Goal: Task Accomplishment & Management: Use online tool/utility

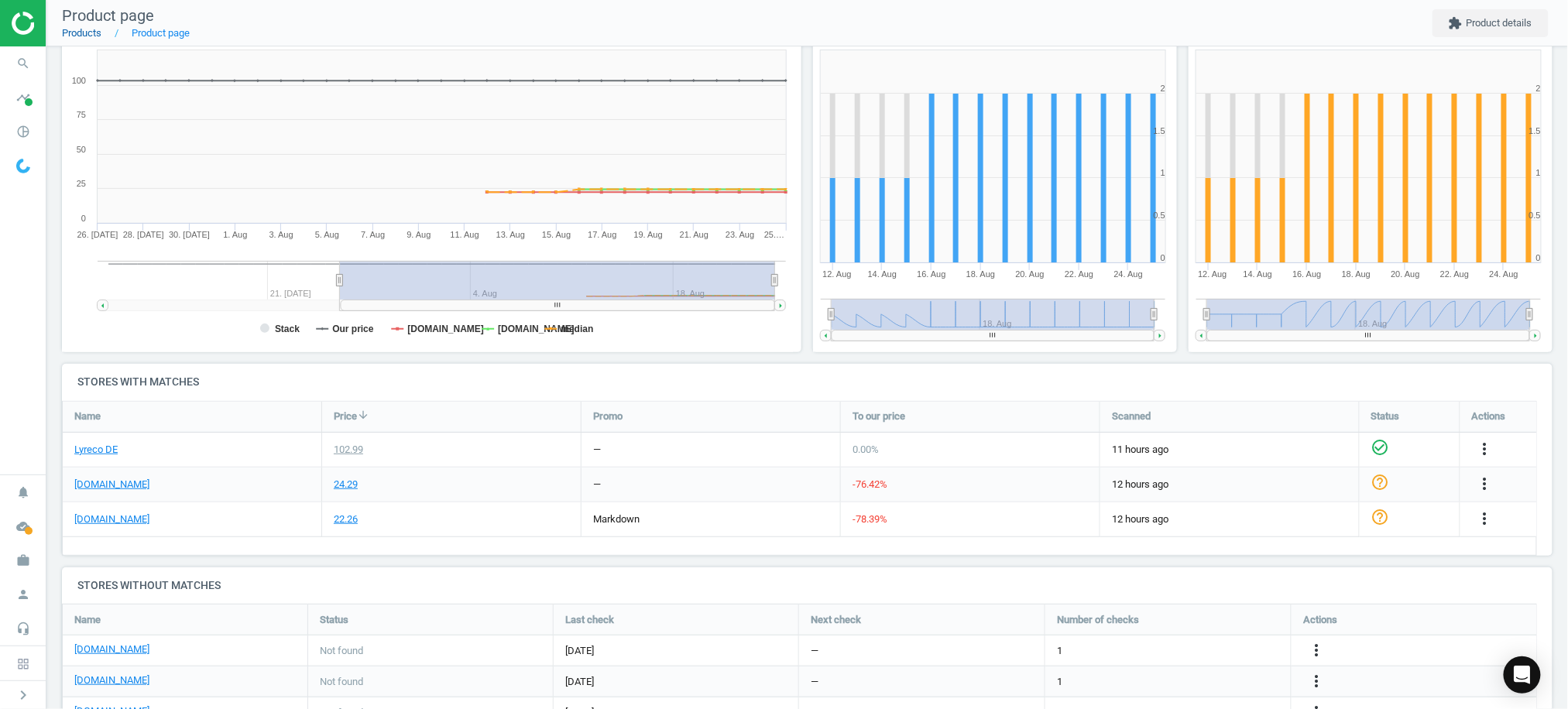
click at [76, 34] on link "Products" at bounding box center [82, 33] width 39 height 12
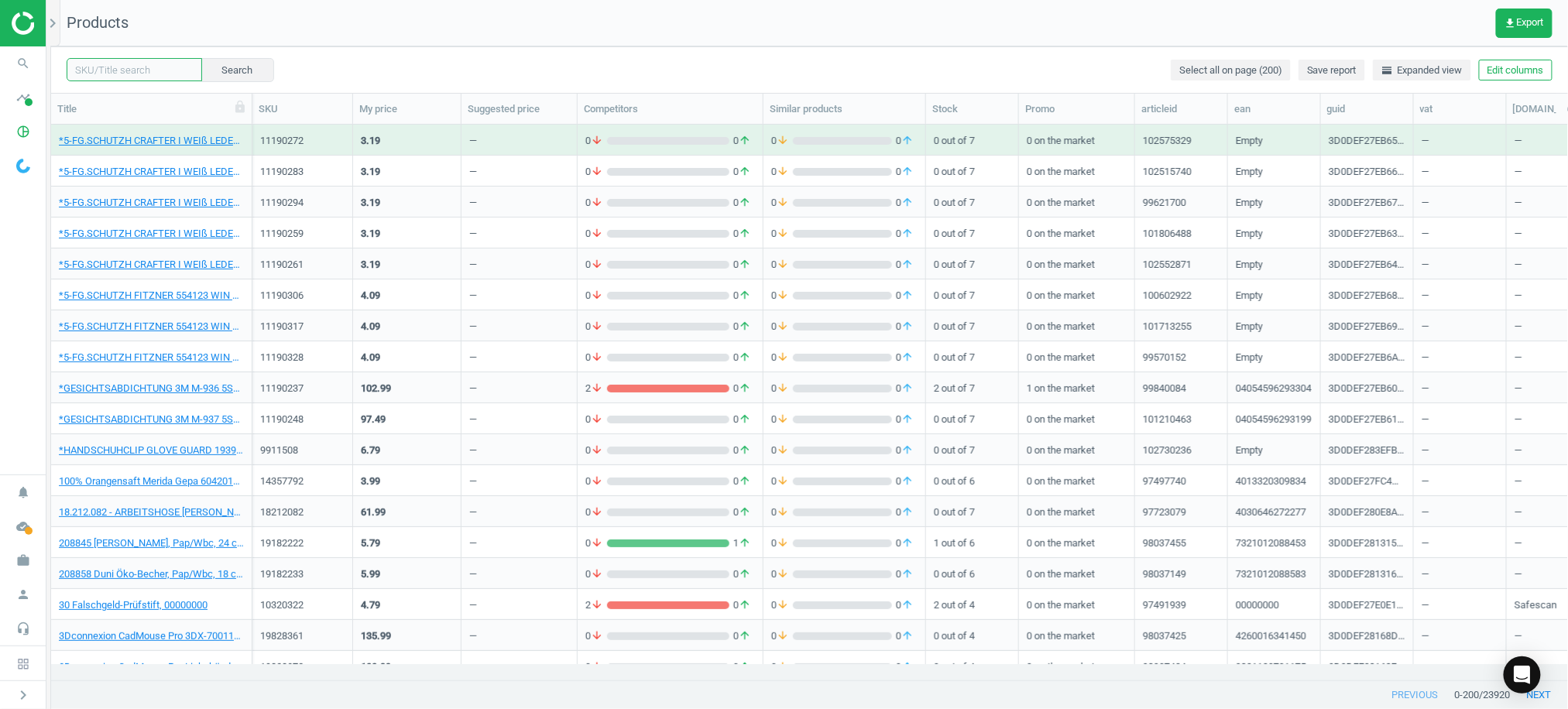
click at [120, 76] on input "text" at bounding box center [135, 69] width 136 height 23
paste input "3064751"
type input "3064751"
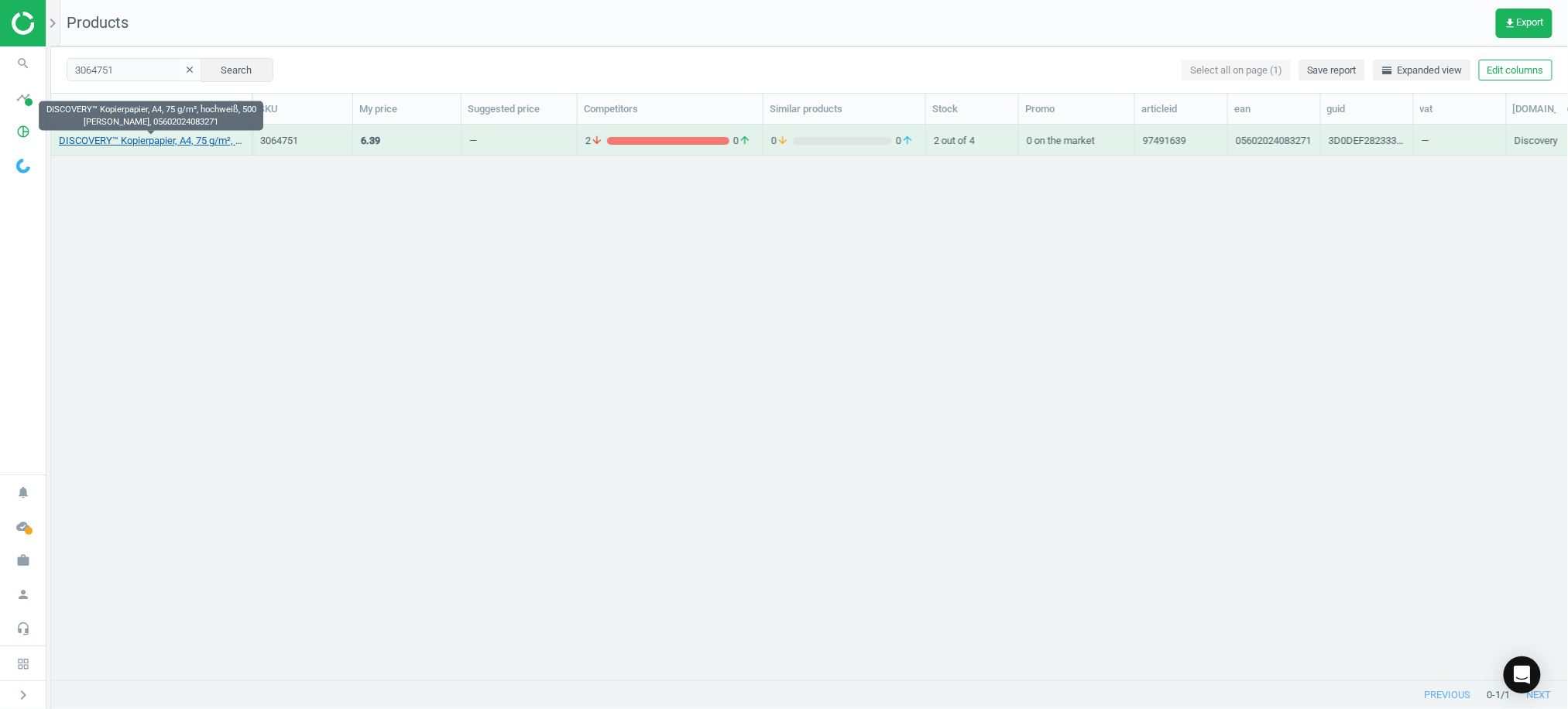
click at [120, 141] on link "DISCOVERY™ Kopierpapier, A4, 75 g/m², hochweiß, 500 [PERSON_NAME], 056020240832…" at bounding box center [151, 140] width 185 height 14
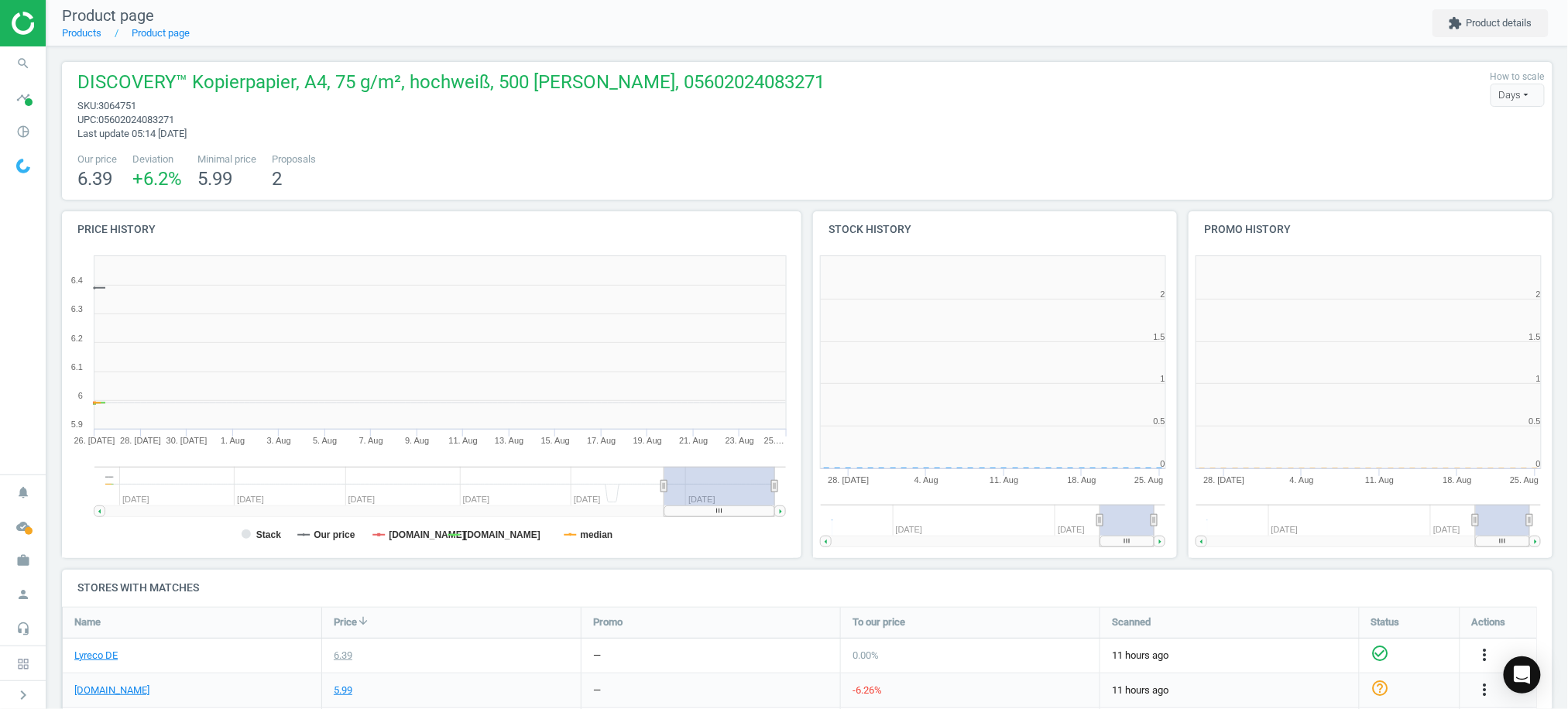
scroll to position [7, 7]
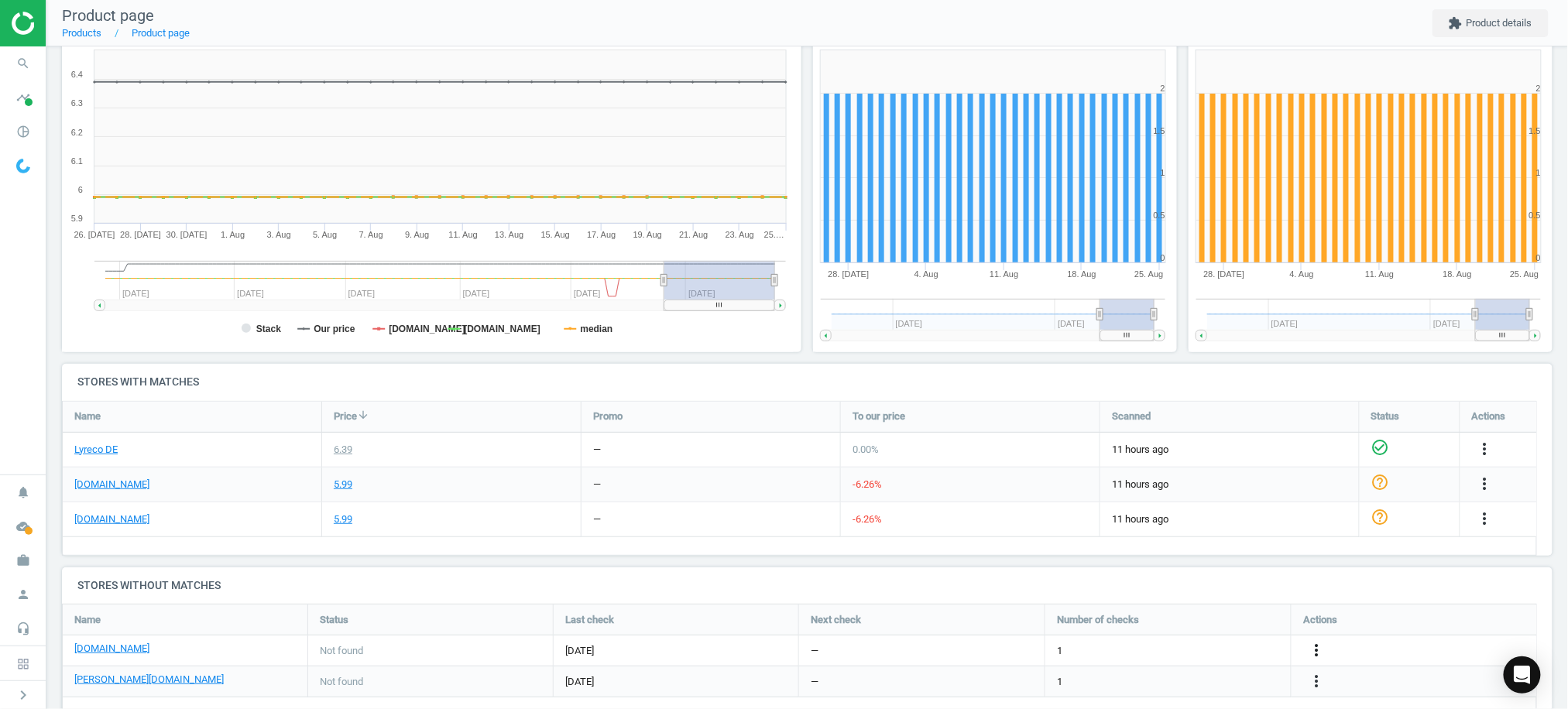
click at [1475, 459] on icon "more_vert" at bounding box center [1485, 449] width 18 height 18
click at [1186, 651] on link "Edit URL/product option" at bounding box center [1193, 649] width 212 height 24
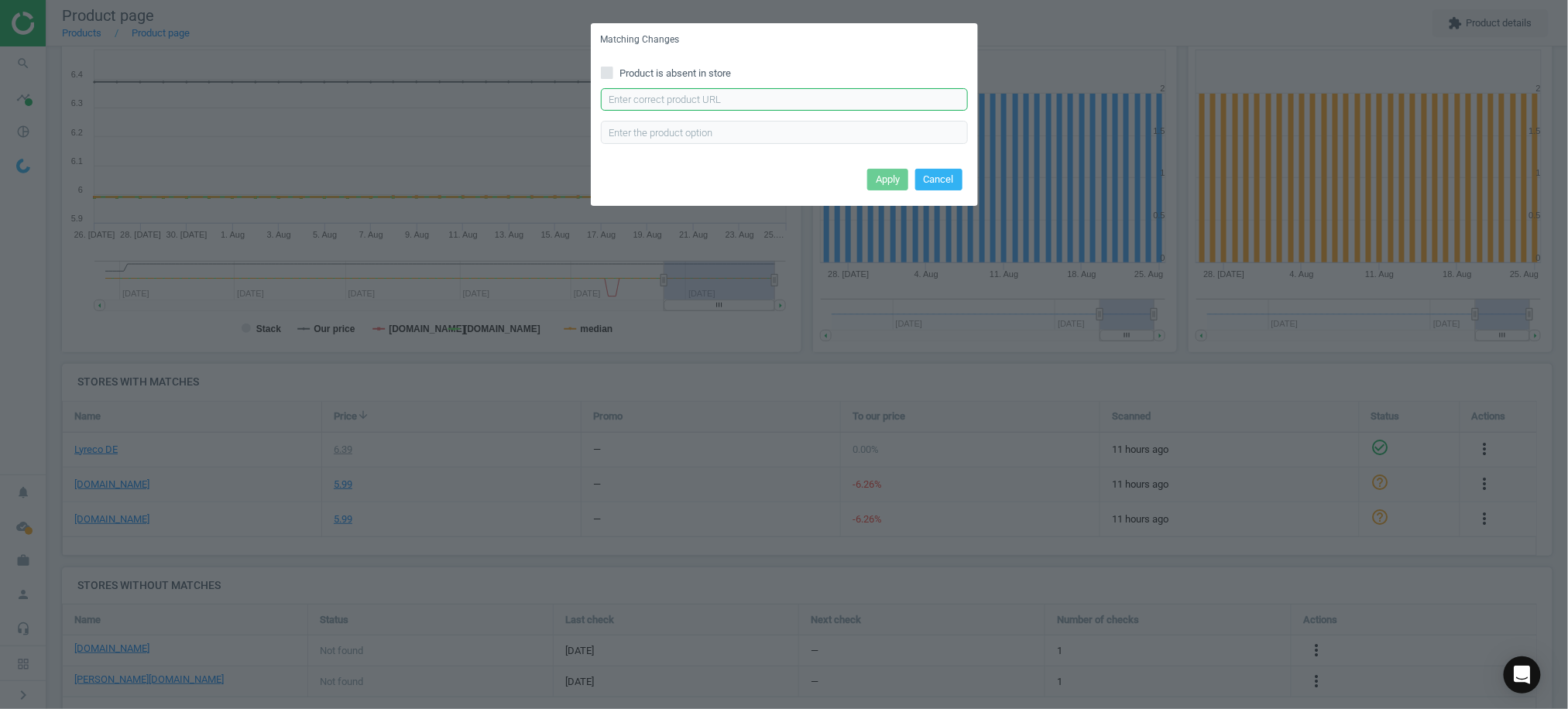
click at [704, 99] on input "text" at bounding box center [784, 99] width 367 height 23
paste input "[URL][DOMAIN_NAME]"
type input "[URL][DOMAIN_NAME]"
click at [884, 171] on button "Apply" at bounding box center [887, 180] width 41 height 22
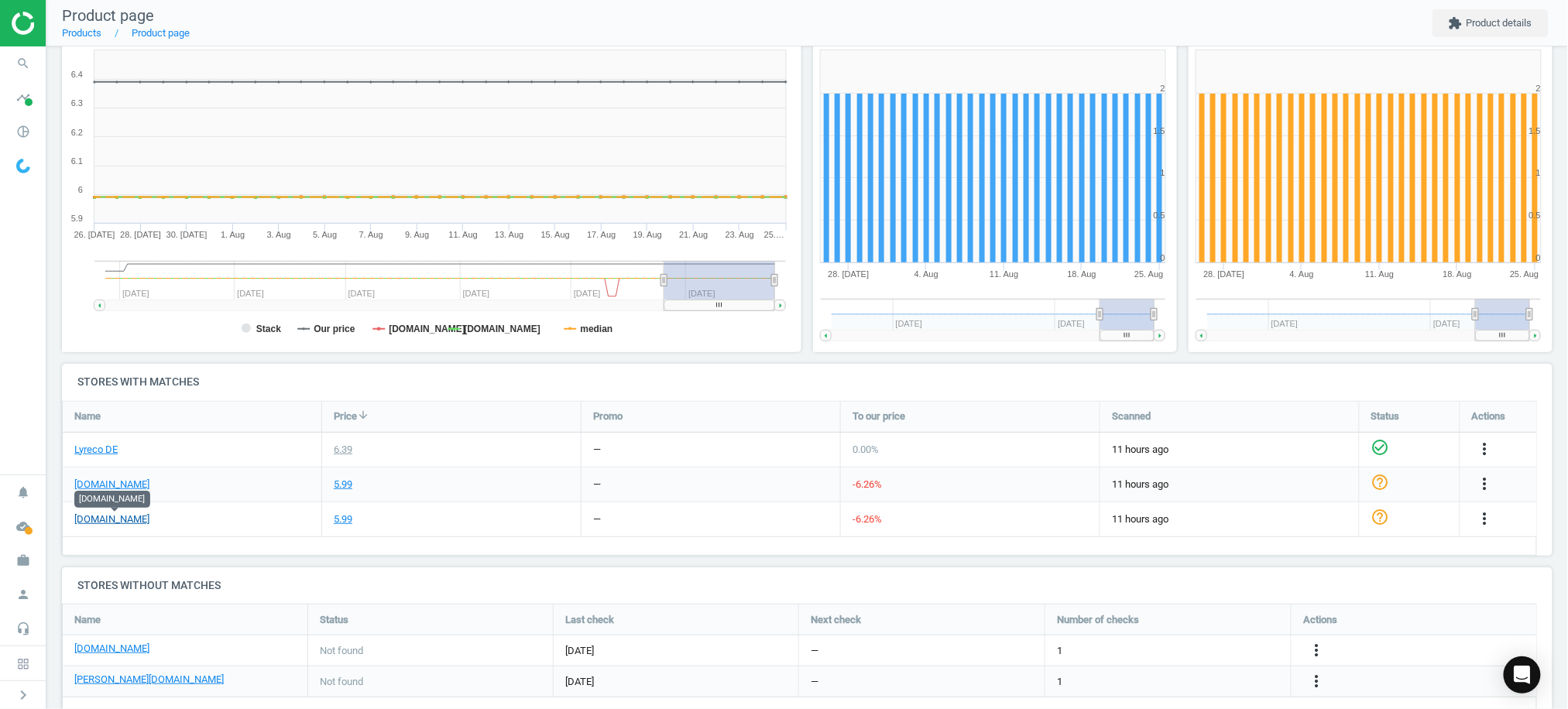
click at [102, 519] on link "[DOMAIN_NAME]" at bounding box center [112, 519] width 75 height 14
click at [91, 482] on link "[DOMAIN_NAME]" at bounding box center [112, 484] width 75 height 14
click at [82, 38] on link "Products" at bounding box center [82, 33] width 39 height 12
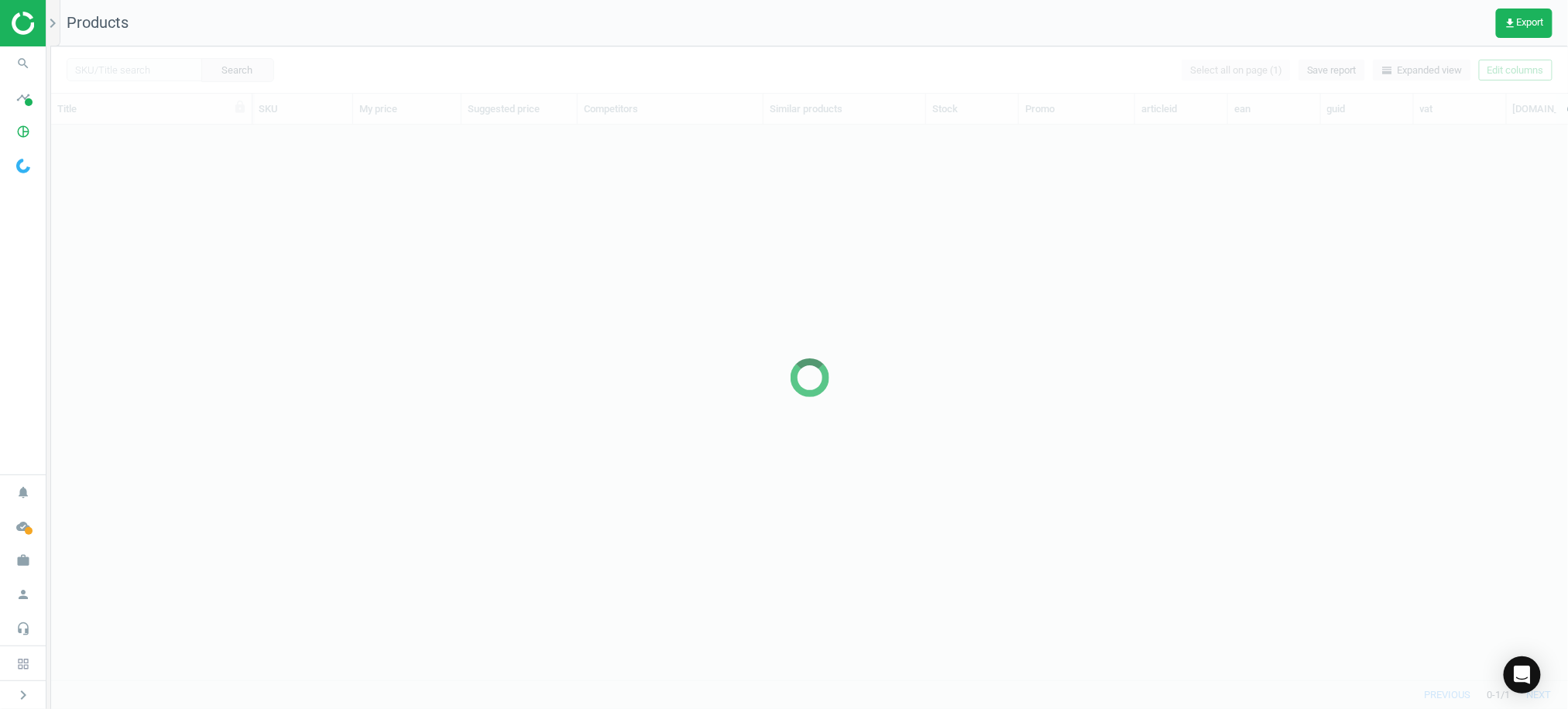
scroll to position [524, 1501]
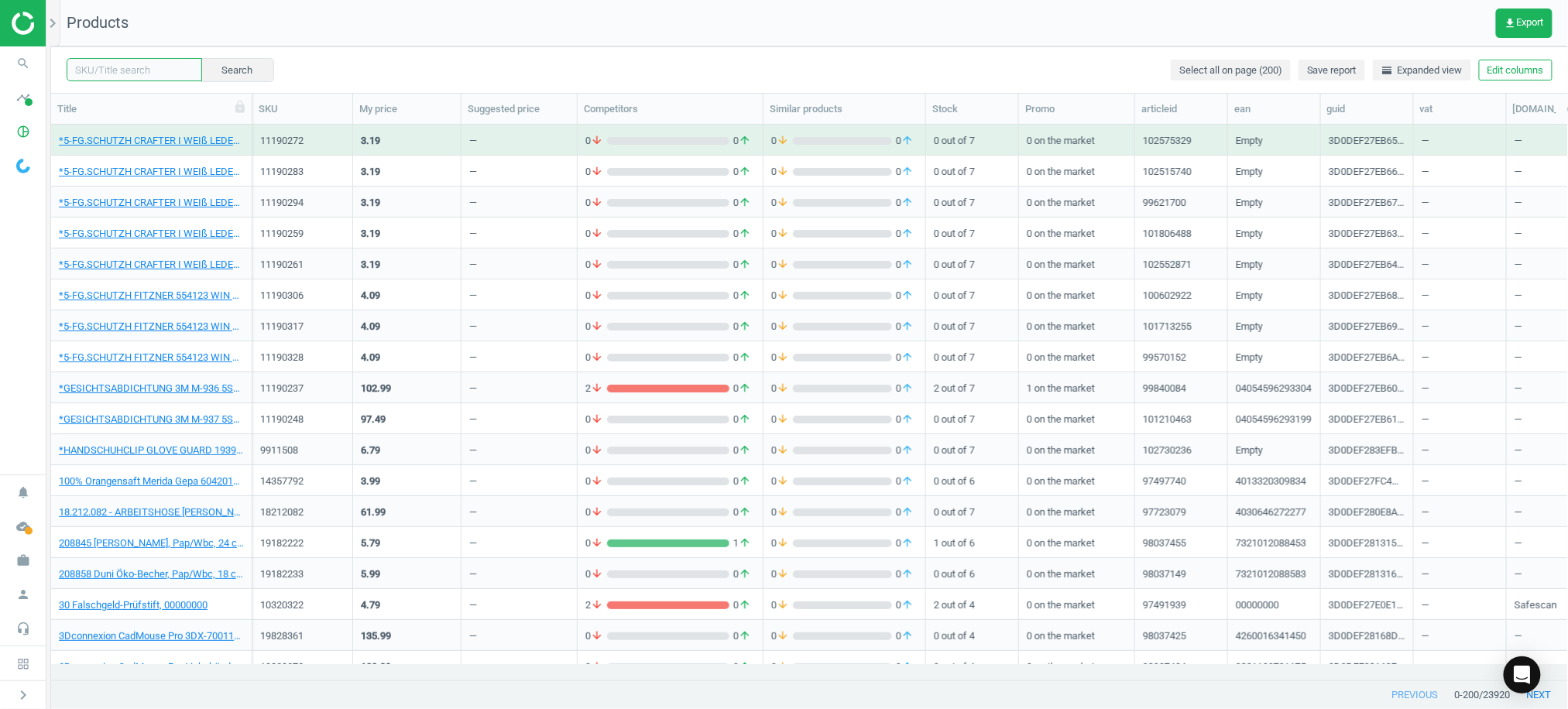
click at [127, 66] on input "text" at bounding box center [135, 69] width 136 height 23
paste input "15773832"
type input "15773832"
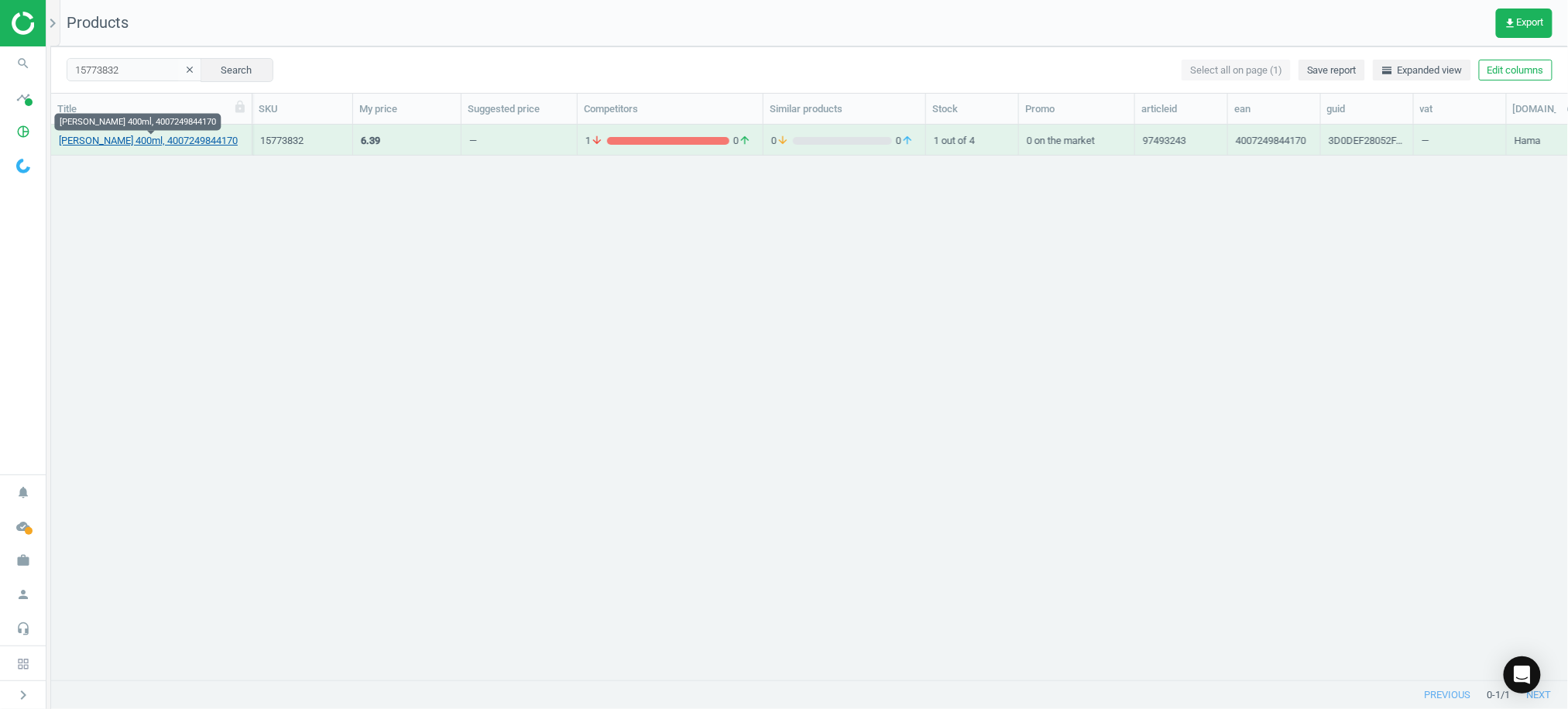
click at [117, 137] on link "[PERSON_NAME] 400ml, 4007249844170" at bounding box center [148, 140] width 179 height 14
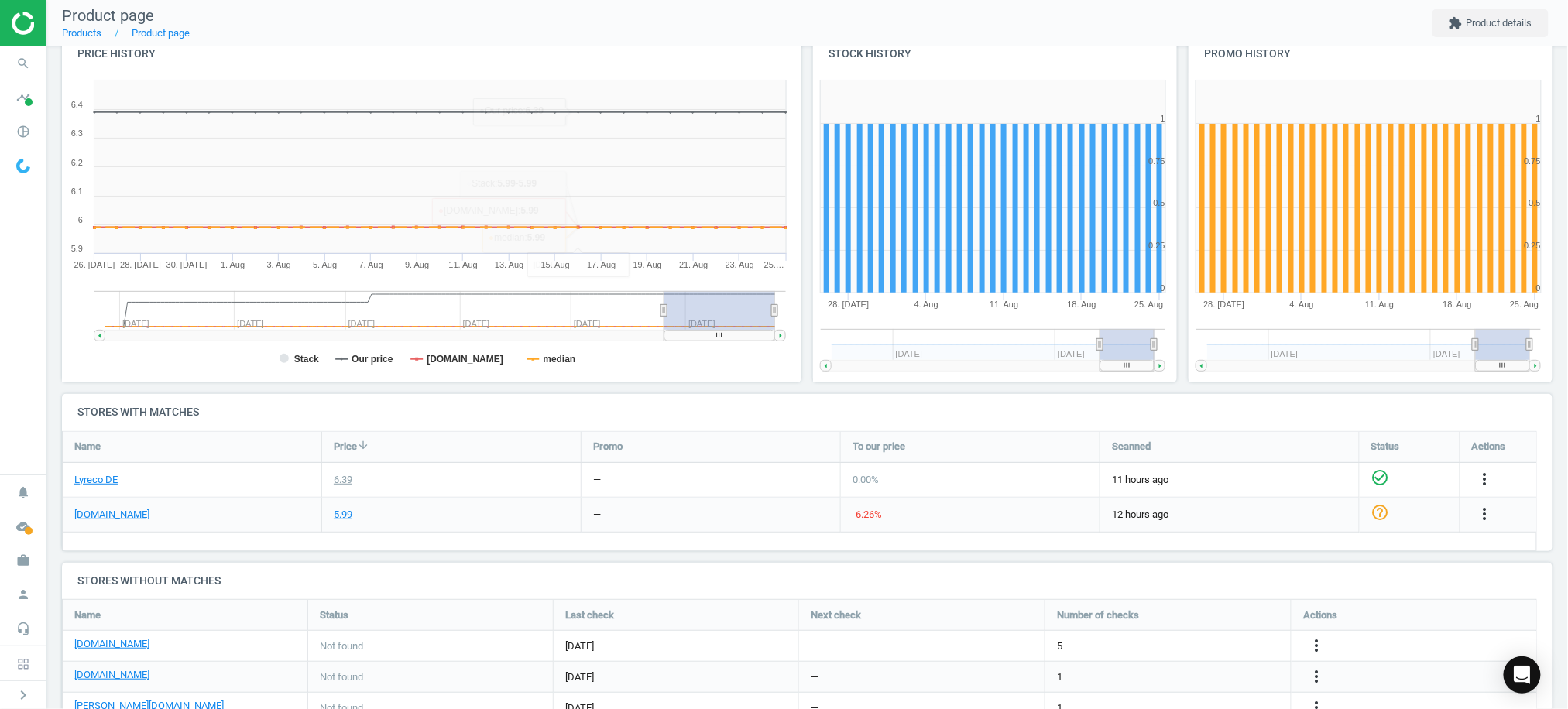
scroll to position [236, 0]
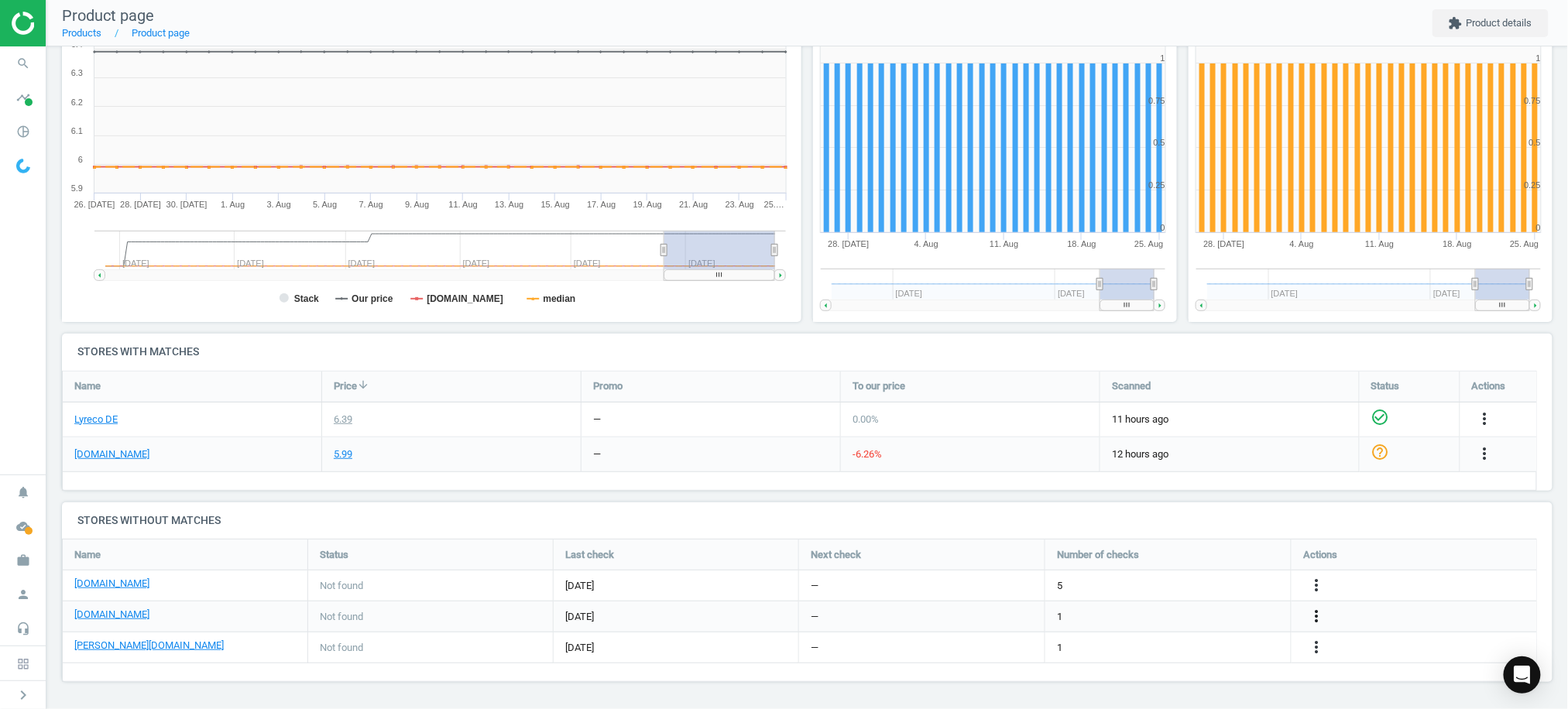
click at [1475, 463] on icon "more_vert" at bounding box center [1485, 453] width 18 height 18
click at [1180, 616] on link "Edit URL/product option" at bounding box center [1193, 617] width 212 height 24
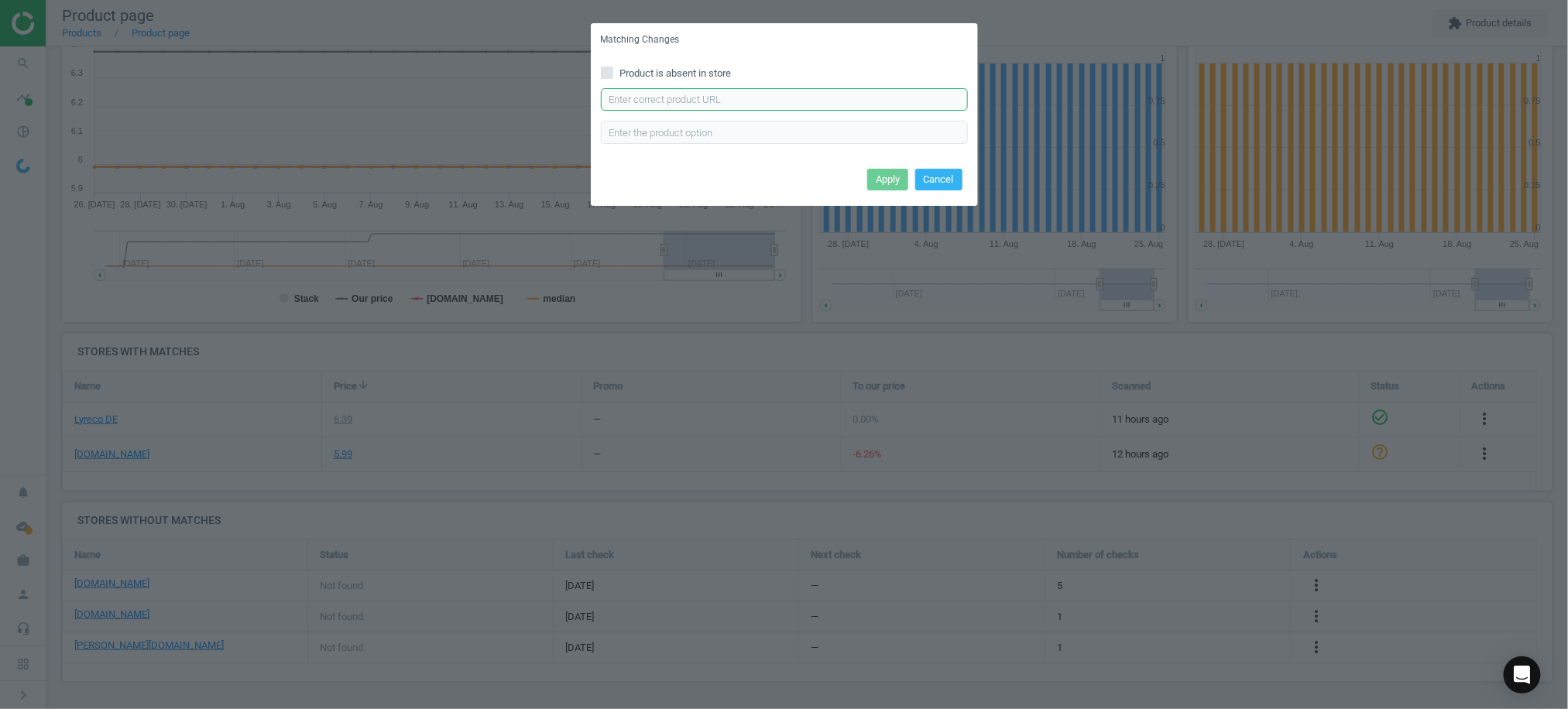
click at [748, 92] on input "text" at bounding box center [784, 99] width 367 height 23
paste input "[URL][DOMAIN_NAME]"
type input "[URL][DOMAIN_NAME]"
click at [878, 172] on button "Apply" at bounding box center [887, 180] width 41 height 22
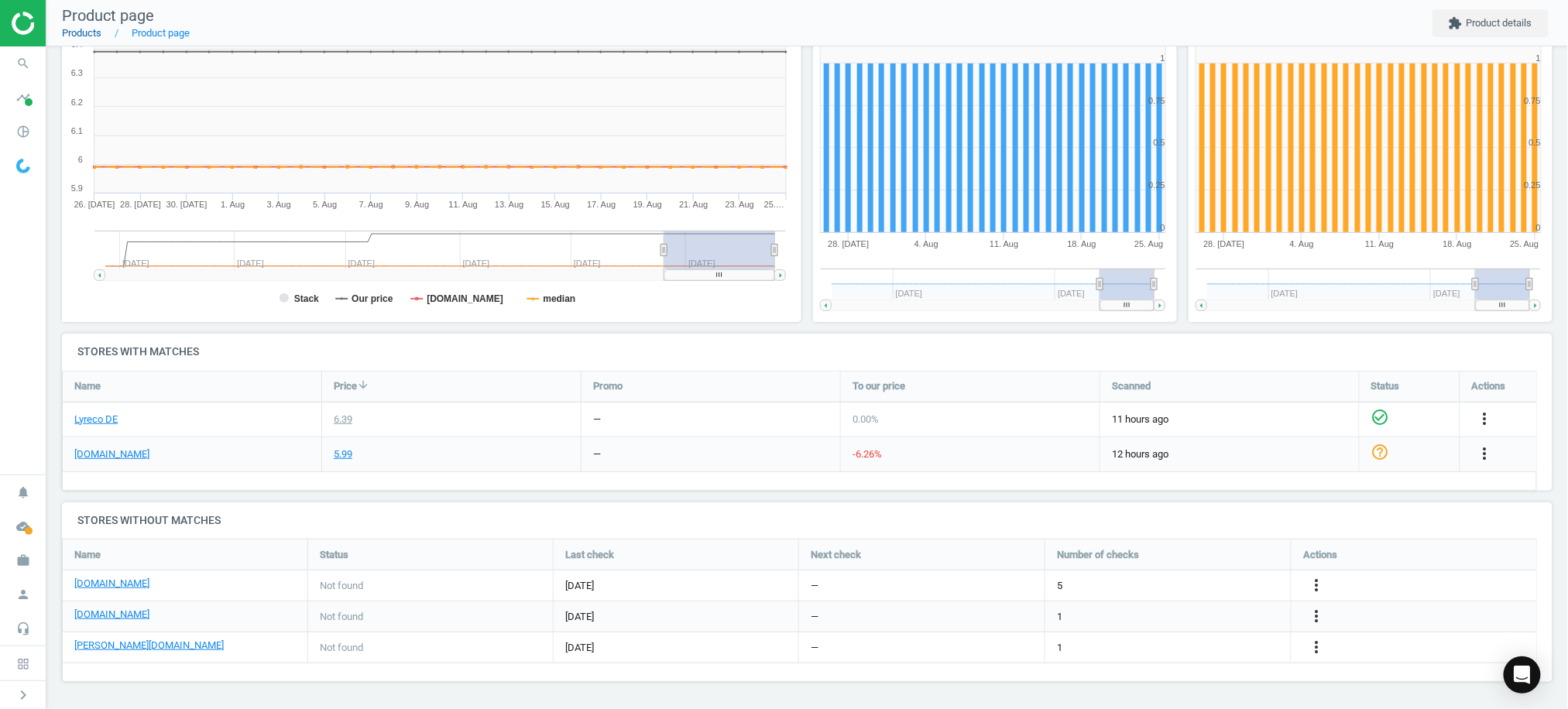
click at [81, 32] on link "Products" at bounding box center [82, 33] width 39 height 12
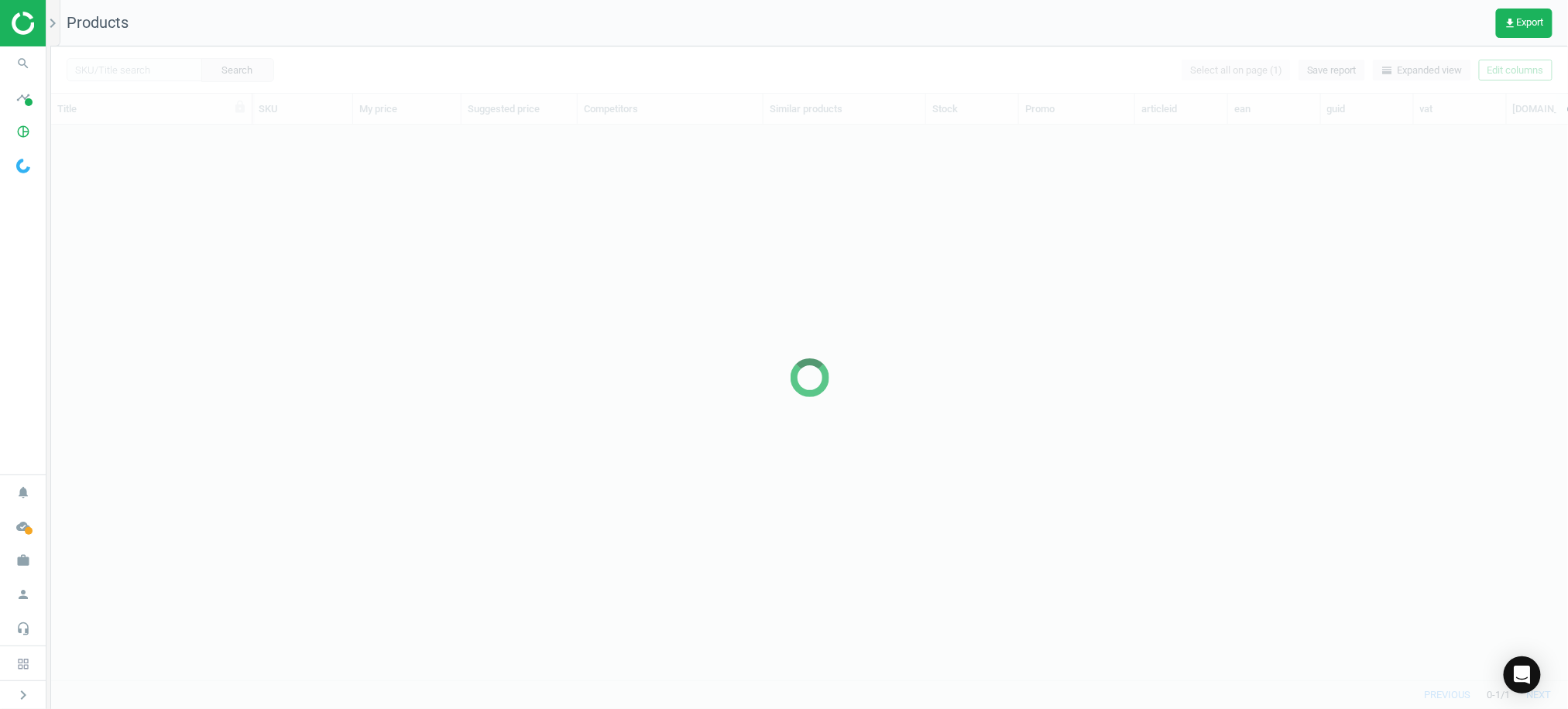
scroll to position [524, 1501]
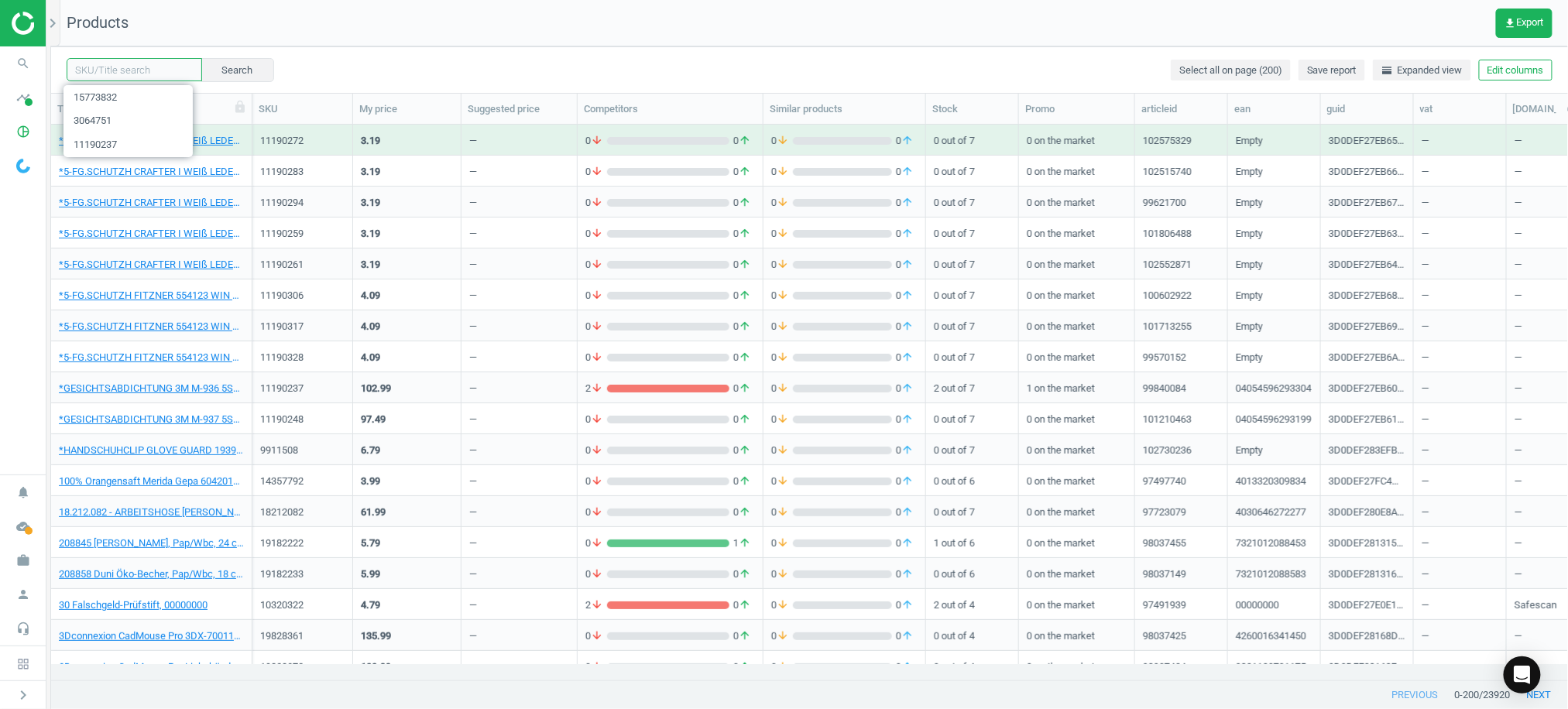
click at [115, 61] on input "text" at bounding box center [135, 69] width 136 height 23
paste input "12086347"
type input "12086347"
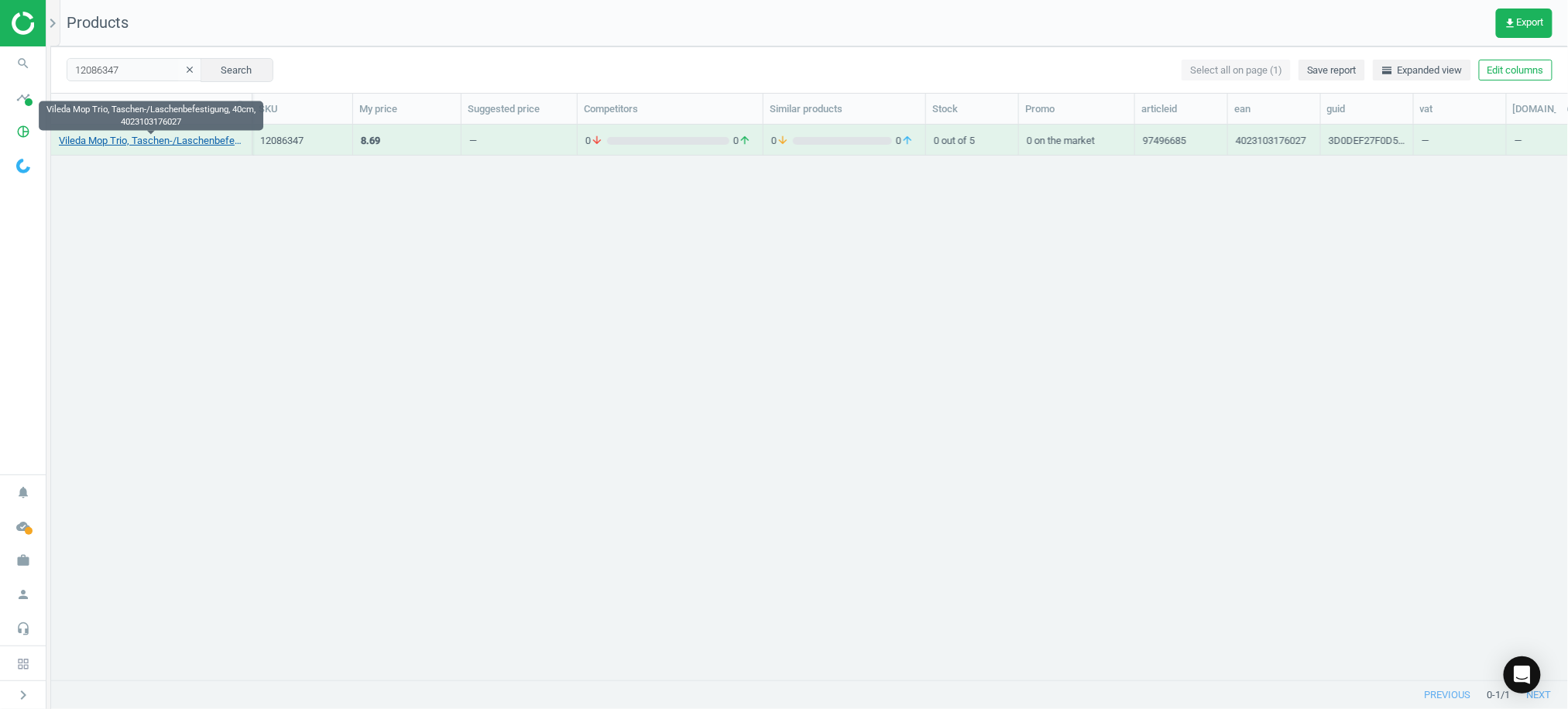
click at [149, 140] on link "Vileda Mop Trio, Taschen-/Laschenbefestigung, 40cm, 4023103176027" at bounding box center [151, 140] width 185 height 14
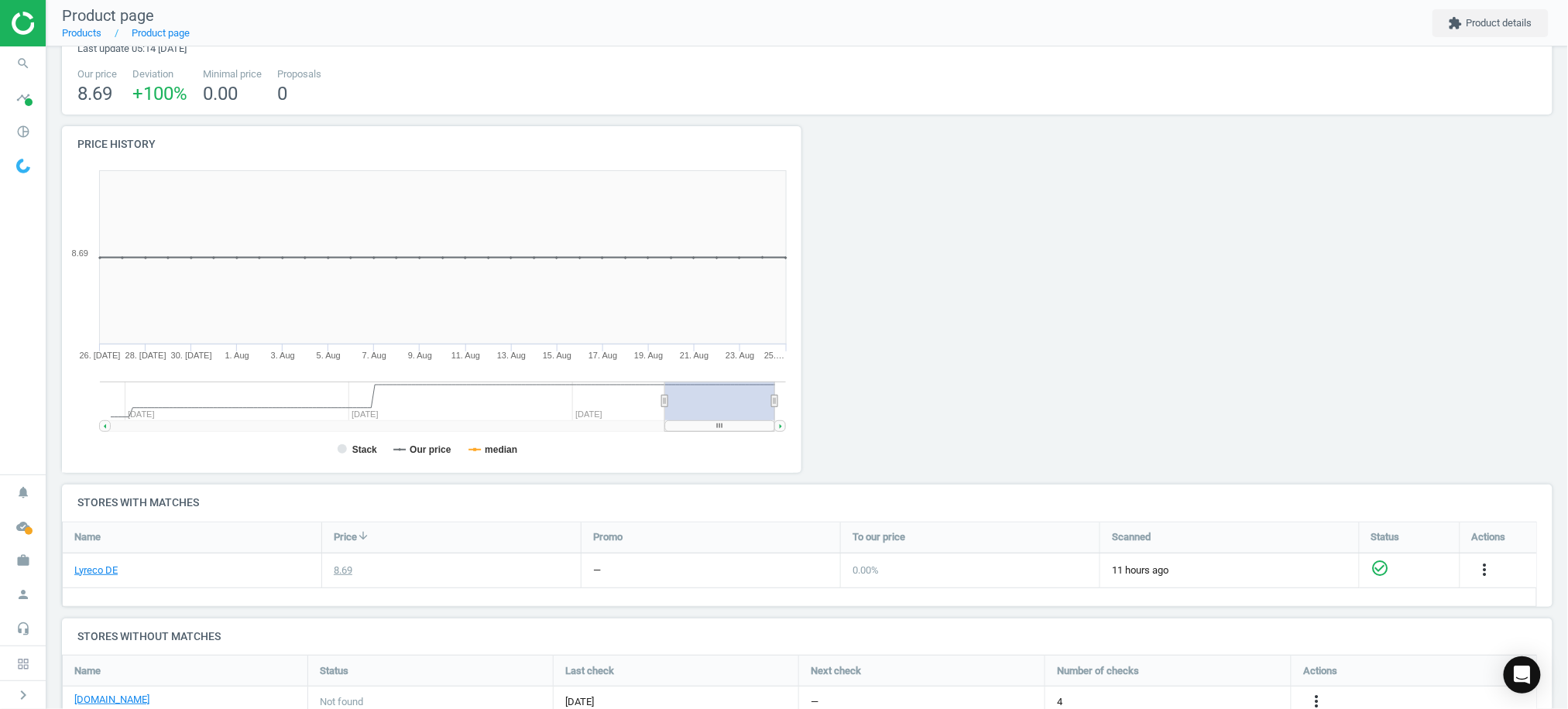
scroll to position [205, 0]
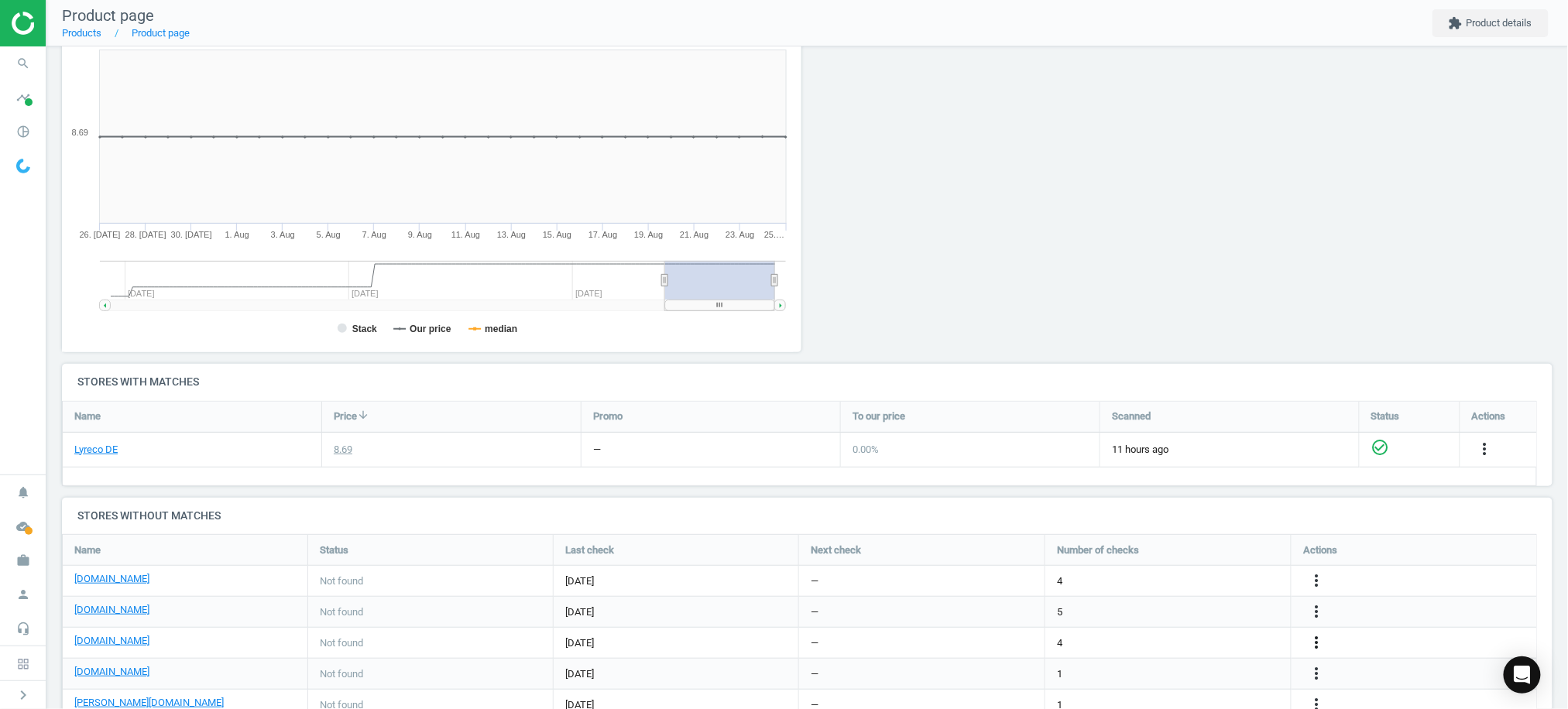
click at [1314, 641] on icon "more_vert" at bounding box center [1316, 642] width 18 height 18
click at [1186, 637] on link "Edit URL/product option" at bounding box center [1193, 643] width 212 height 24
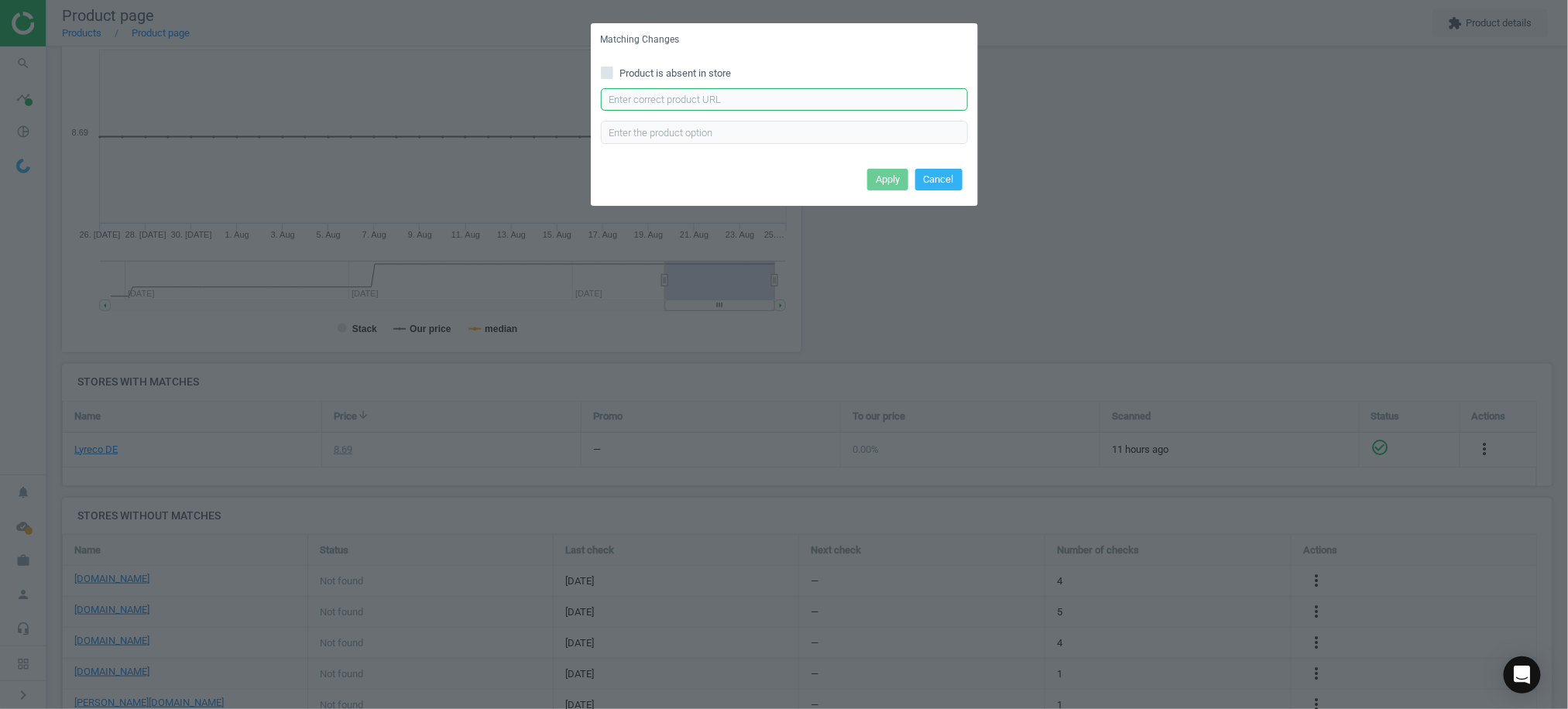
click at [737, 99] on input "text" at bounding box center [784, 99] width 367 height 23
paste input "[URL][DOMAIN_NAME]"
type input "[URL][DOMAIN_NAME]"
click at [883, 185] on button "Apply" at bounding box center [887, 180] width 41 height 22
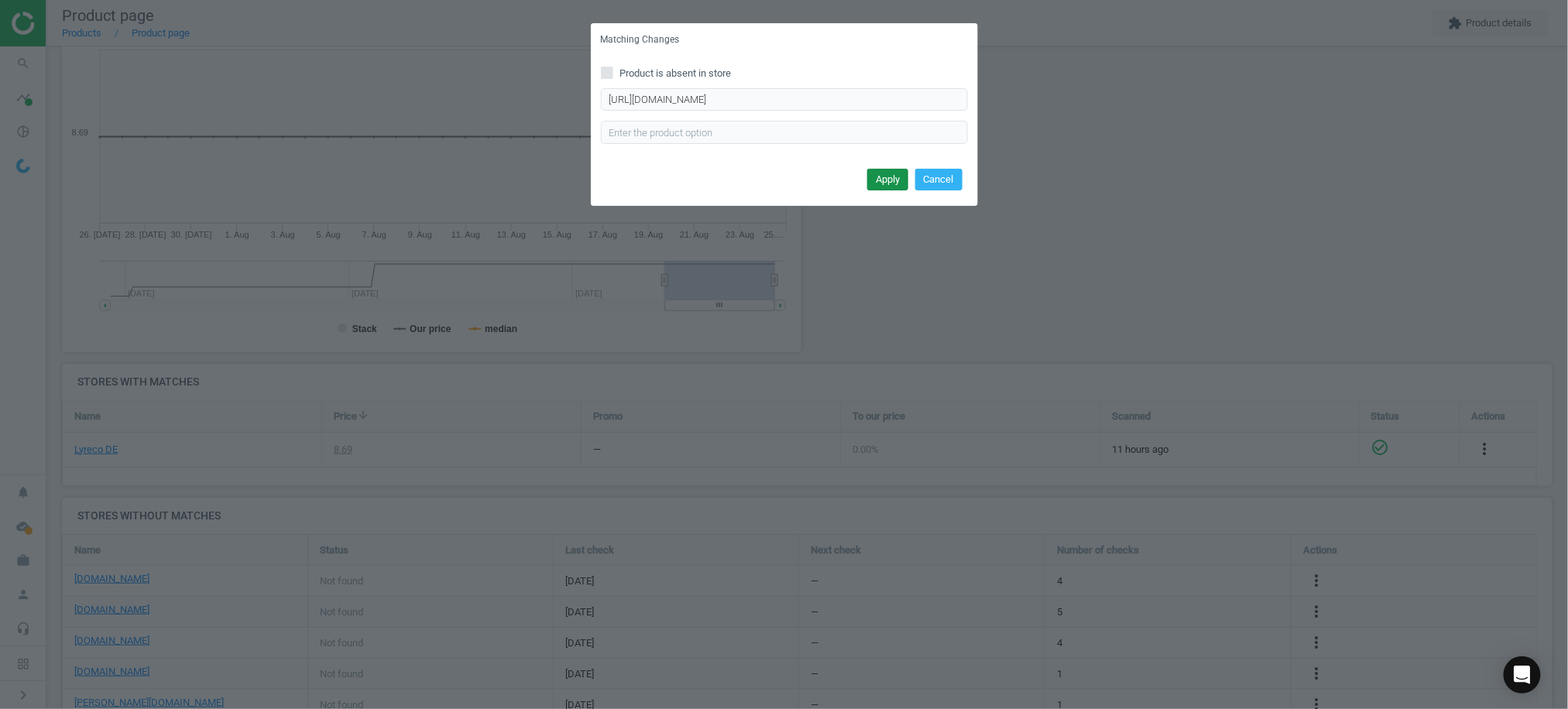
scroll to position [0, 0]
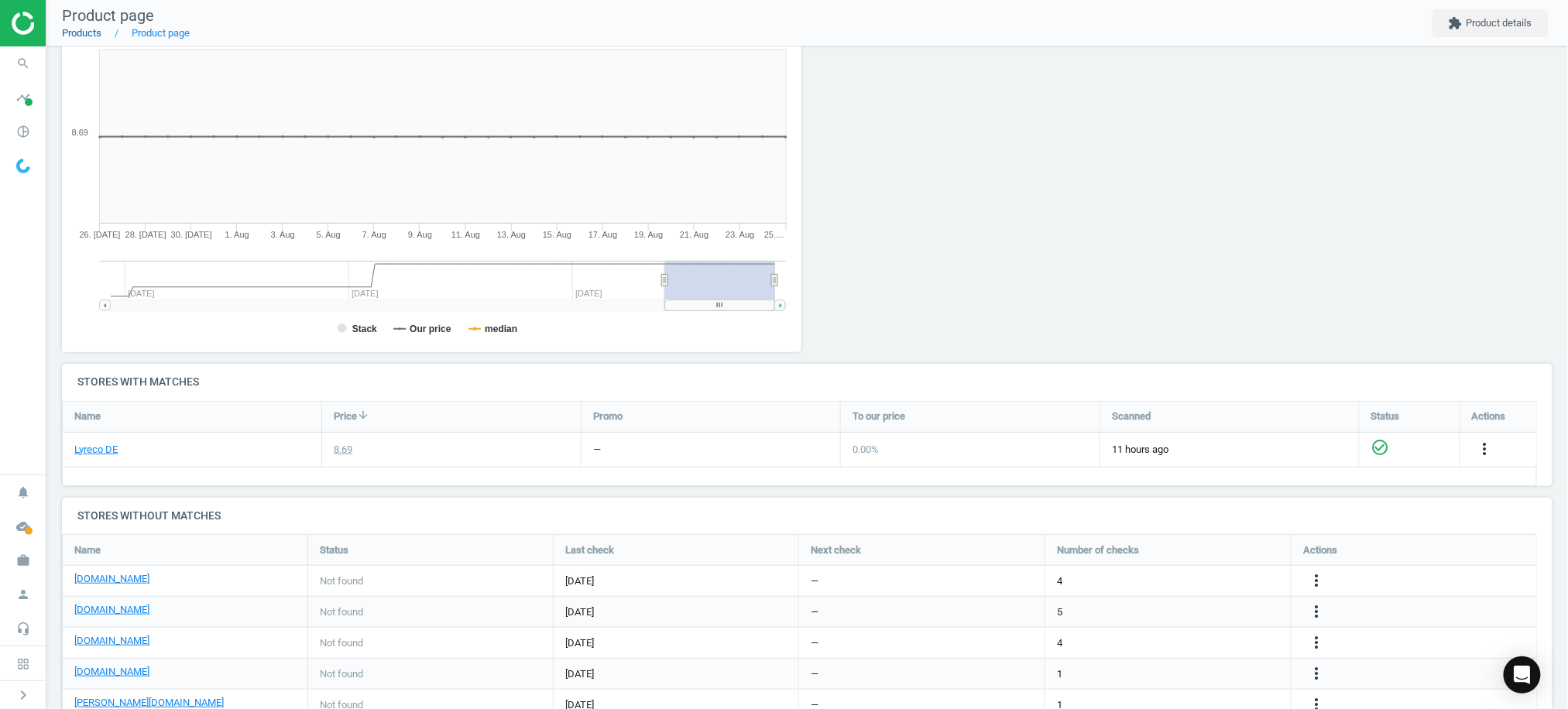
click at [87, 30] on link "Products" at bounding box center [82, 33] width 39 height 12
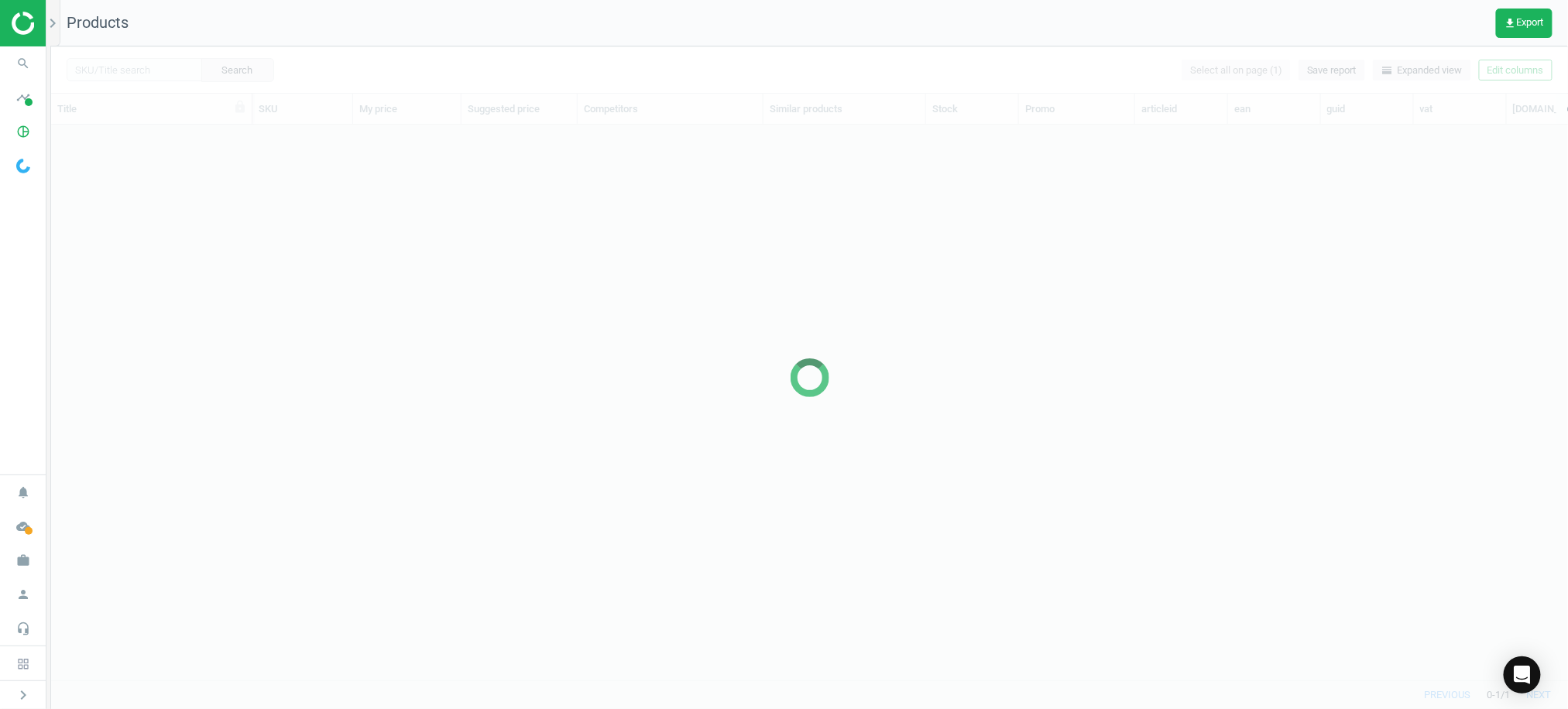
scroll to position [524, 1501]
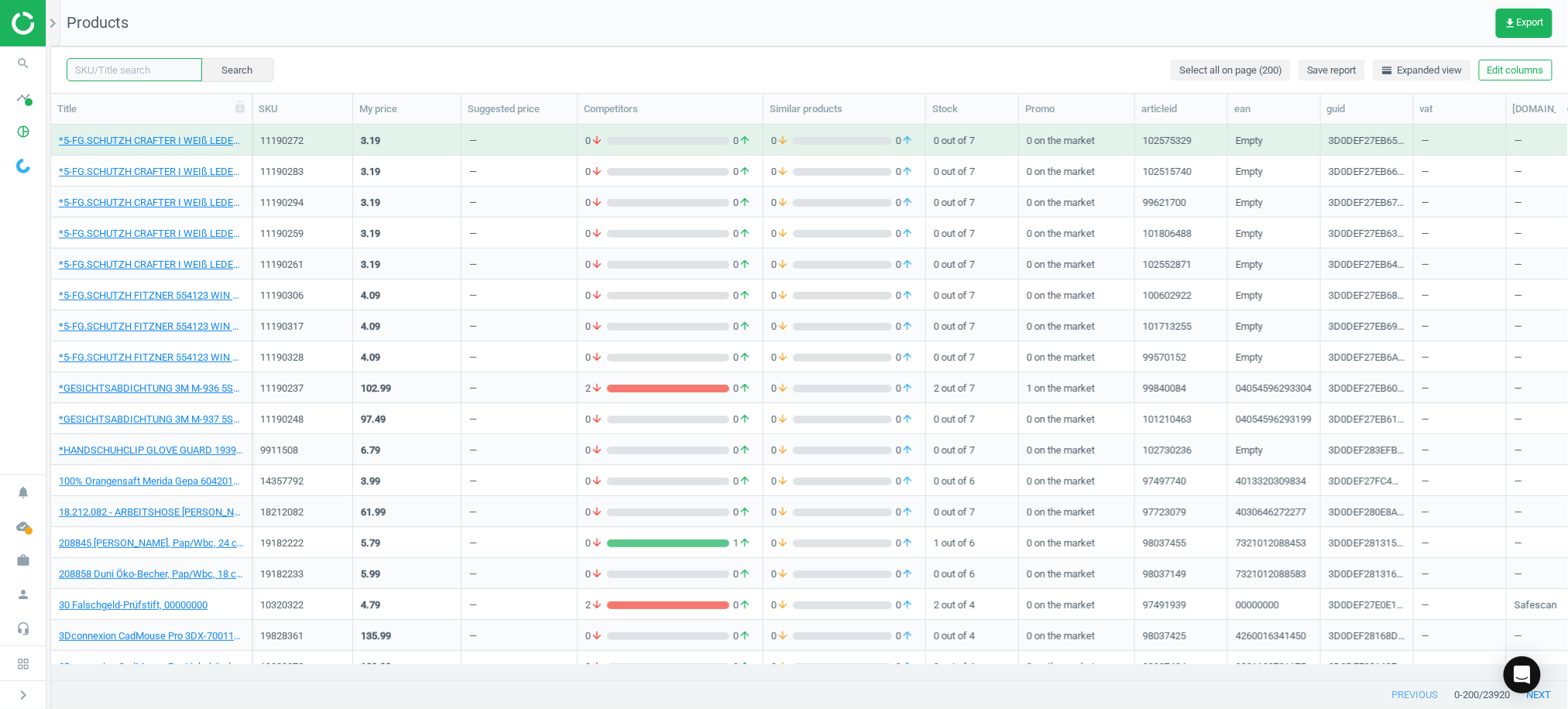
click at [137, 72] on input "text" at bounding box center [135, 69] width 136 height 23
paste input "12270889"
type input "12270889"
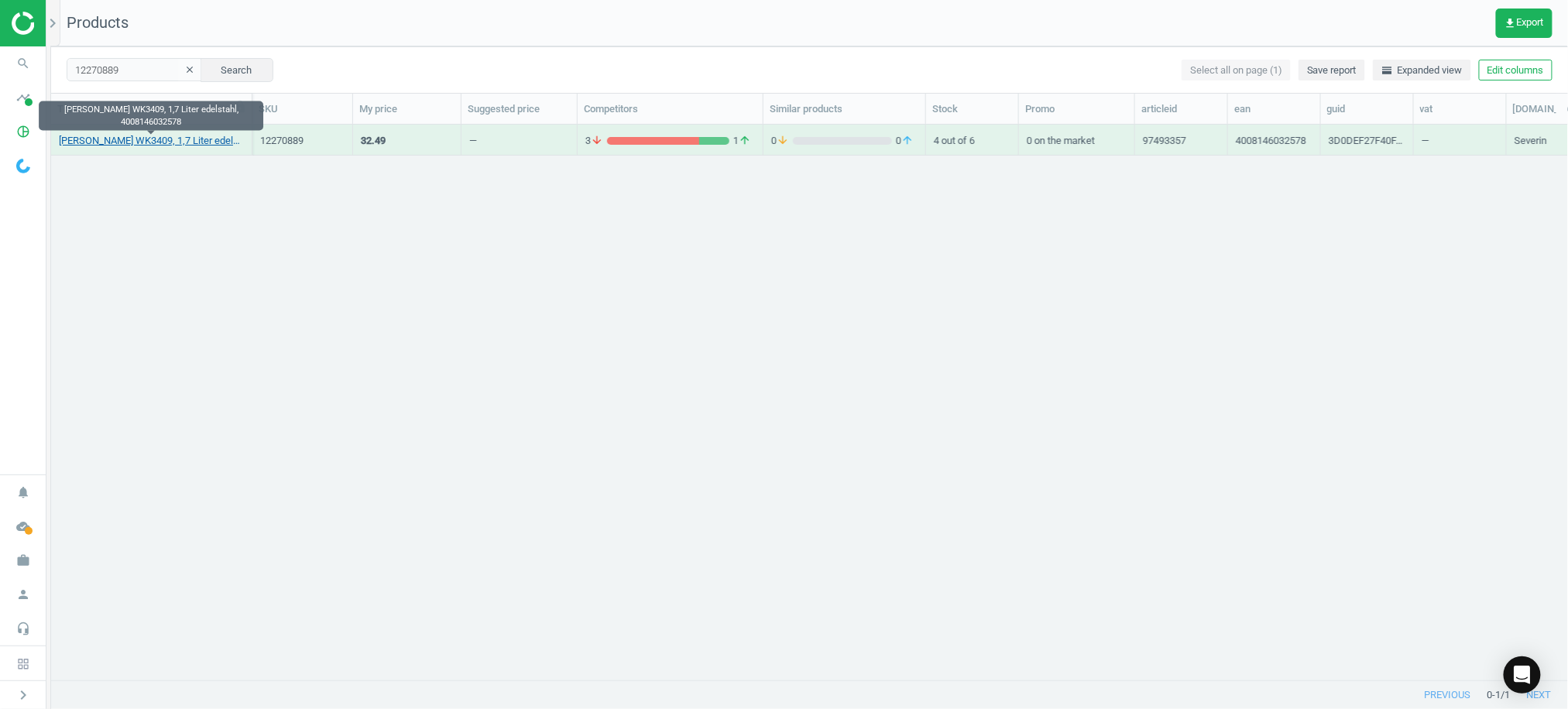
click at [137, 140] on link "[PERSON_NAME] WK3409, 1,7 Liter edelstahl, 4008146032578" at bounding box center [151, 140] width 185 height 14
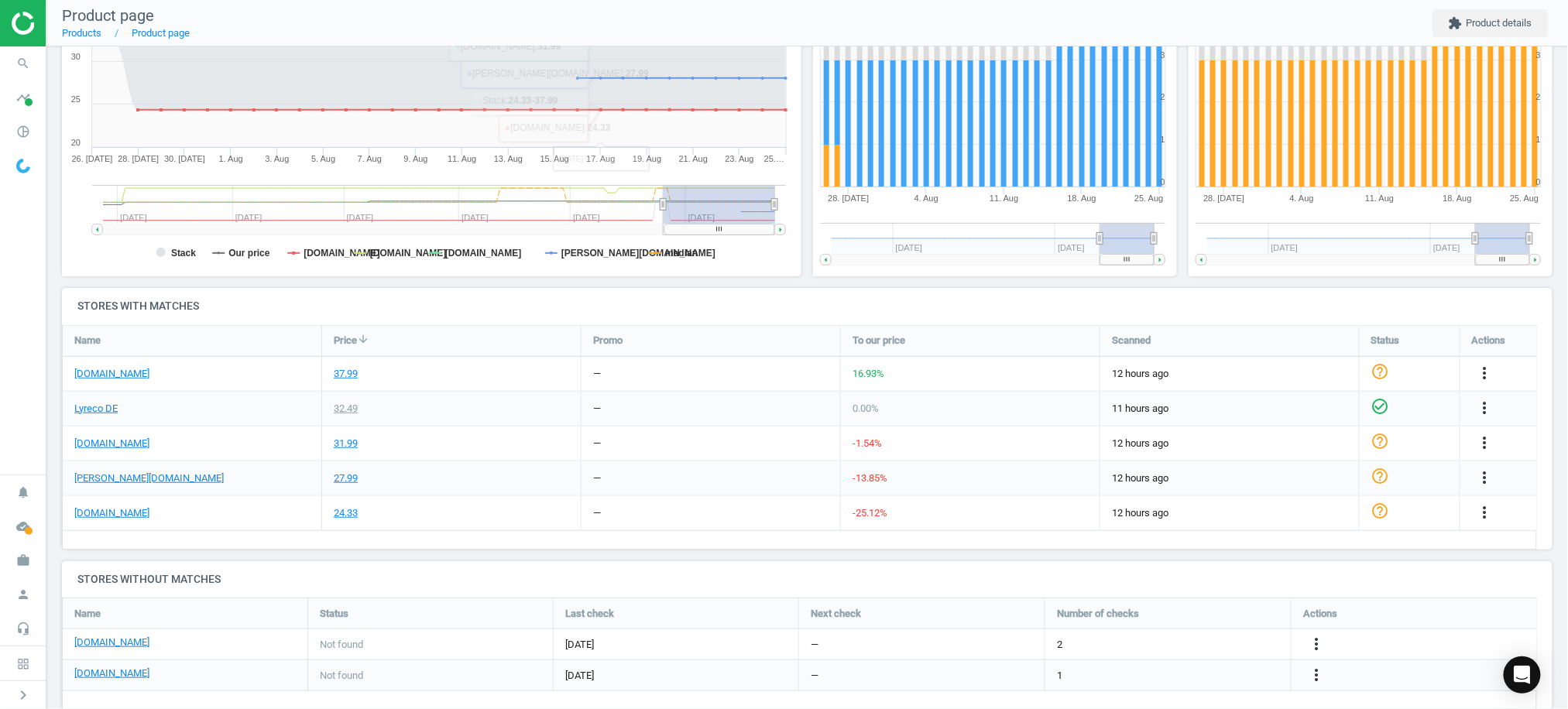
scroll to position [310, 0]
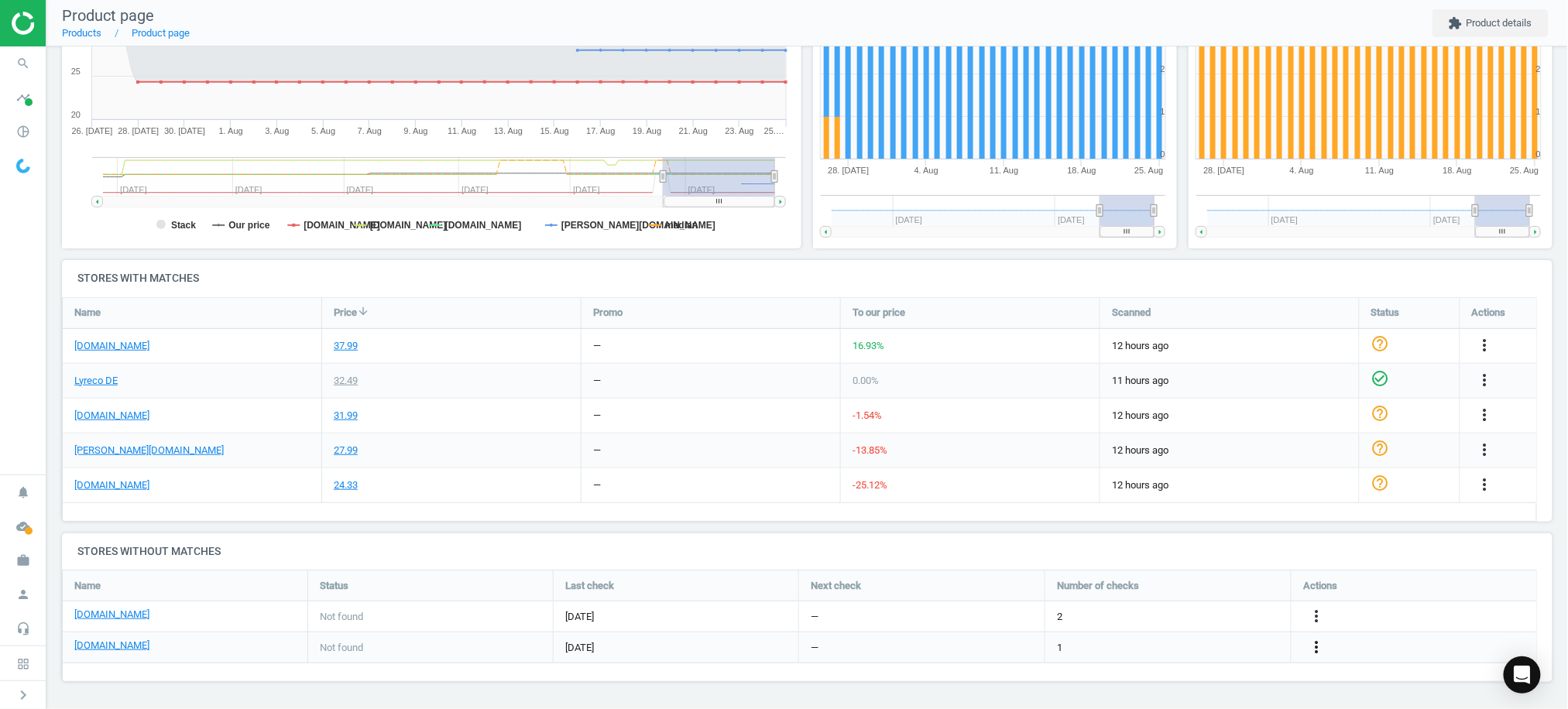
click at [1318, 648] on icon "more_vert" at bounding box center [1316, 647] width 18 height 18
click at [1196, 648] on link "Edit URL/product option" at bounding box center [1193, 648] width 212 height 24
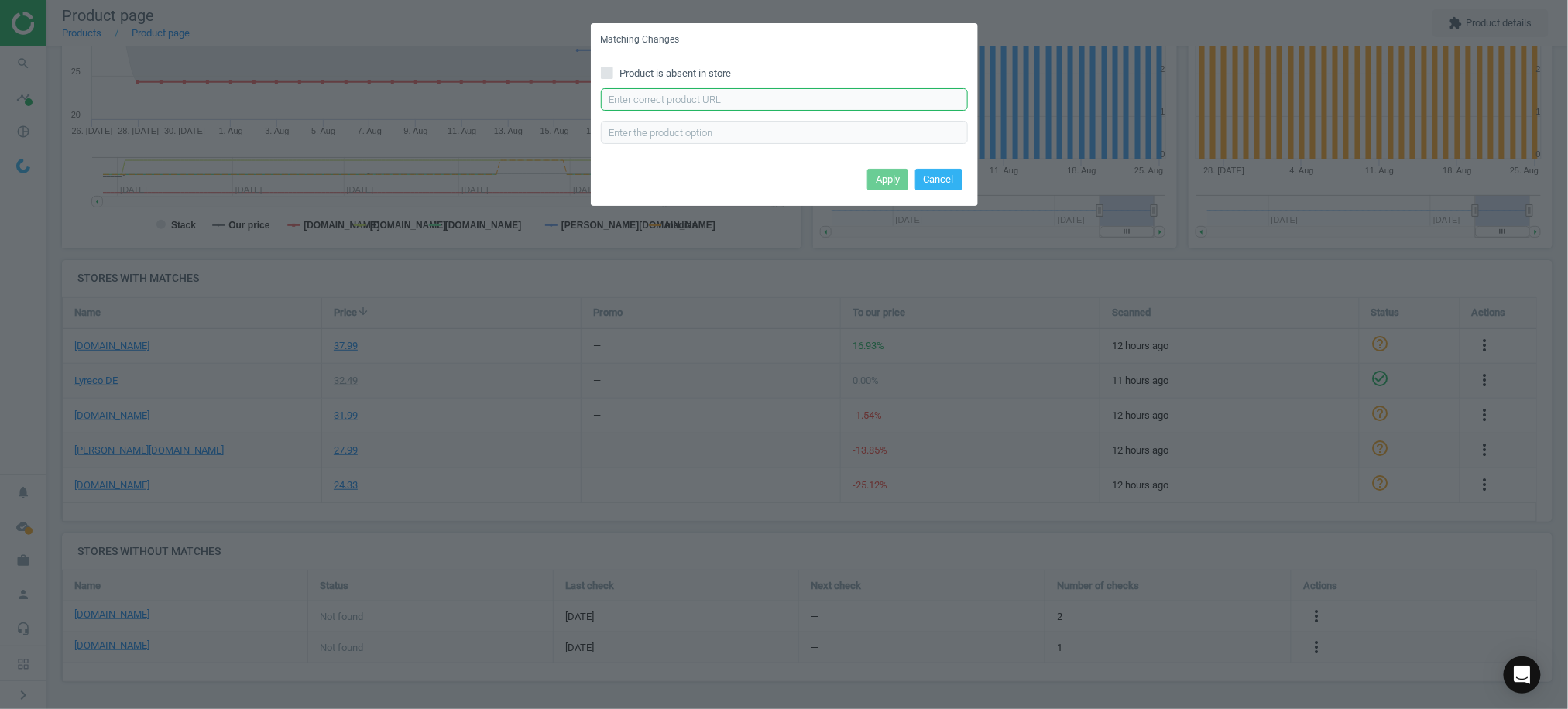
click at [700, 99] on input "text" at bounding box center [784, 99] width 367 height 23
paste input "[URL][DOMAIN_NAME][PERSON_NAME]"
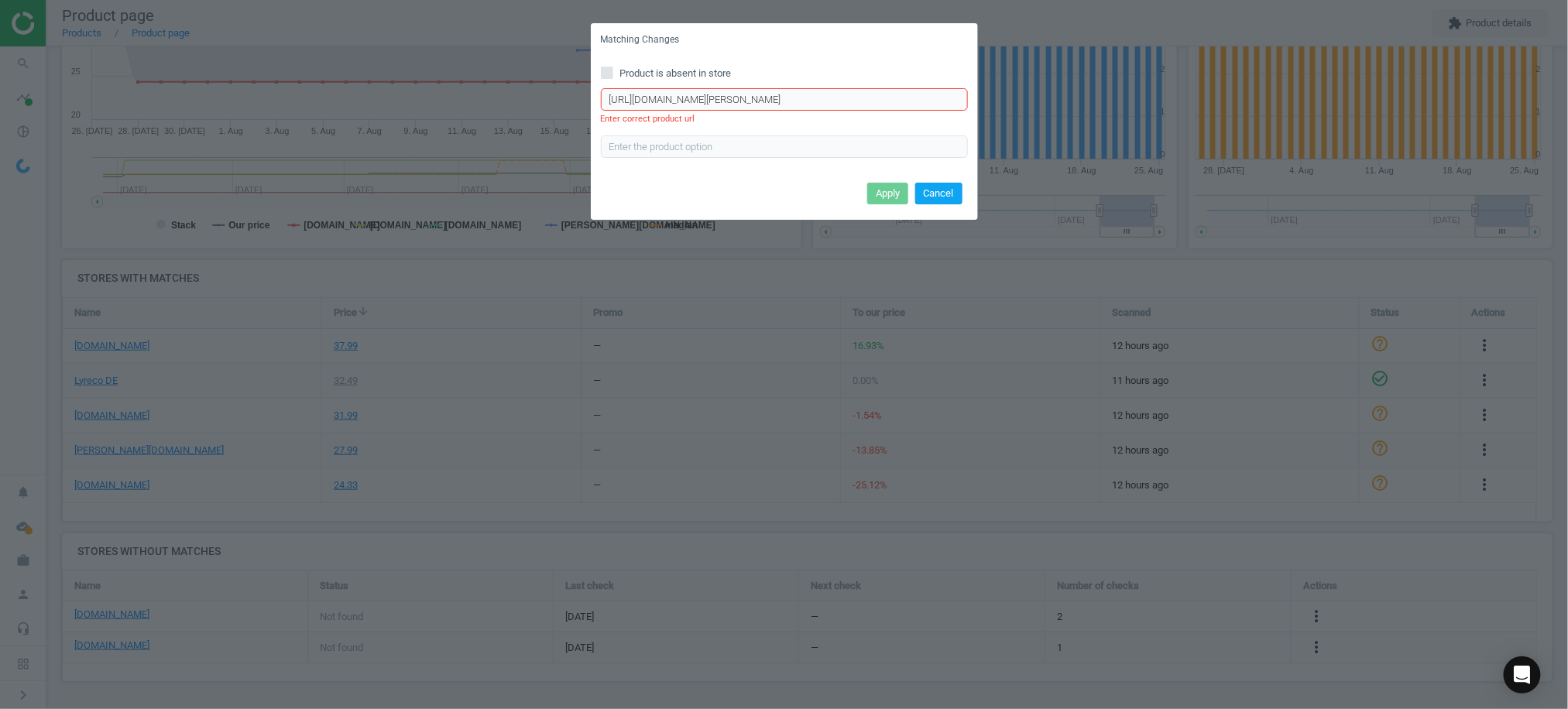
type input "[URL][DOMAIN_NAME][PERSON_NAME]"
click at [936, 195] on button "Cancel" at bounding box center [938, 194] width 47 height 22
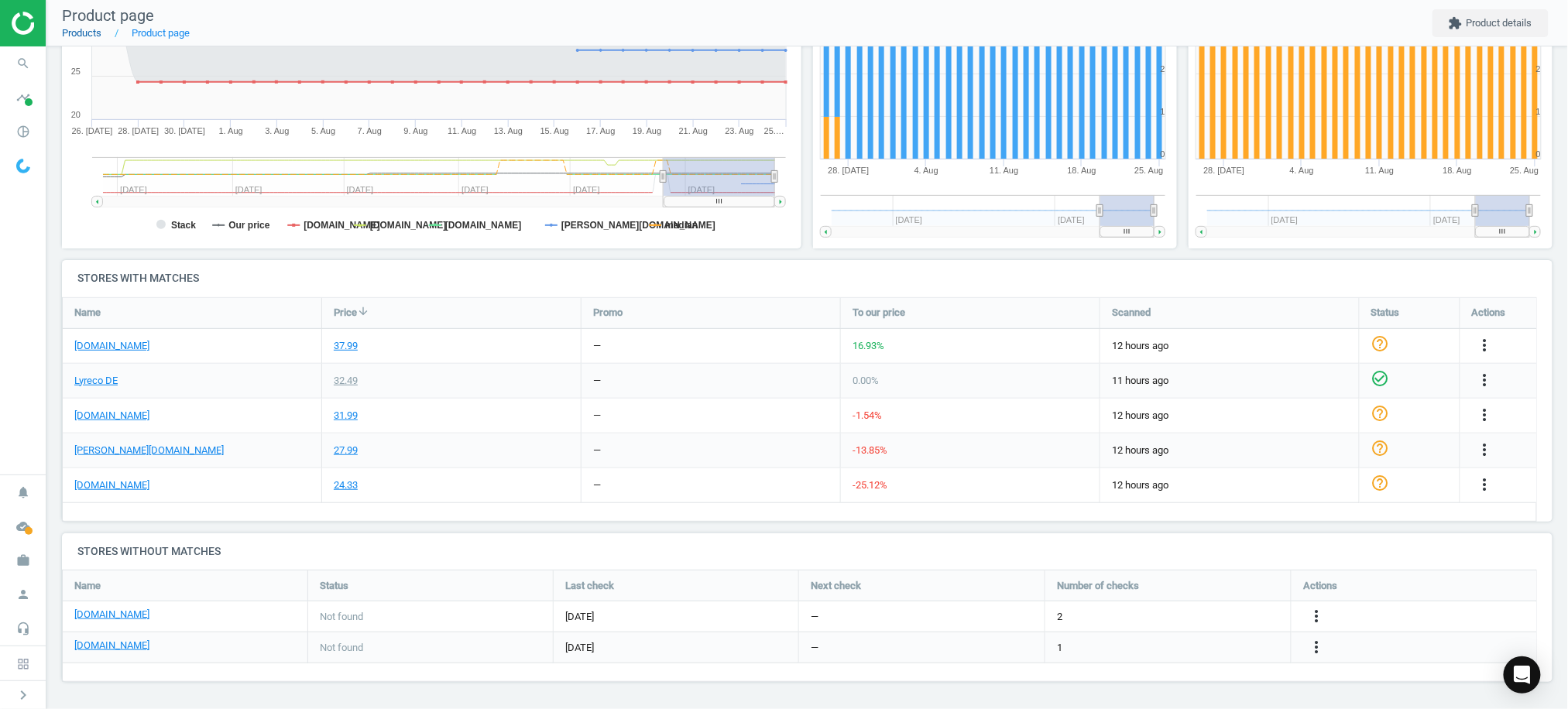
click at [83, 36] on link "Products" at bounding box center [82, 33] width 39 height 12
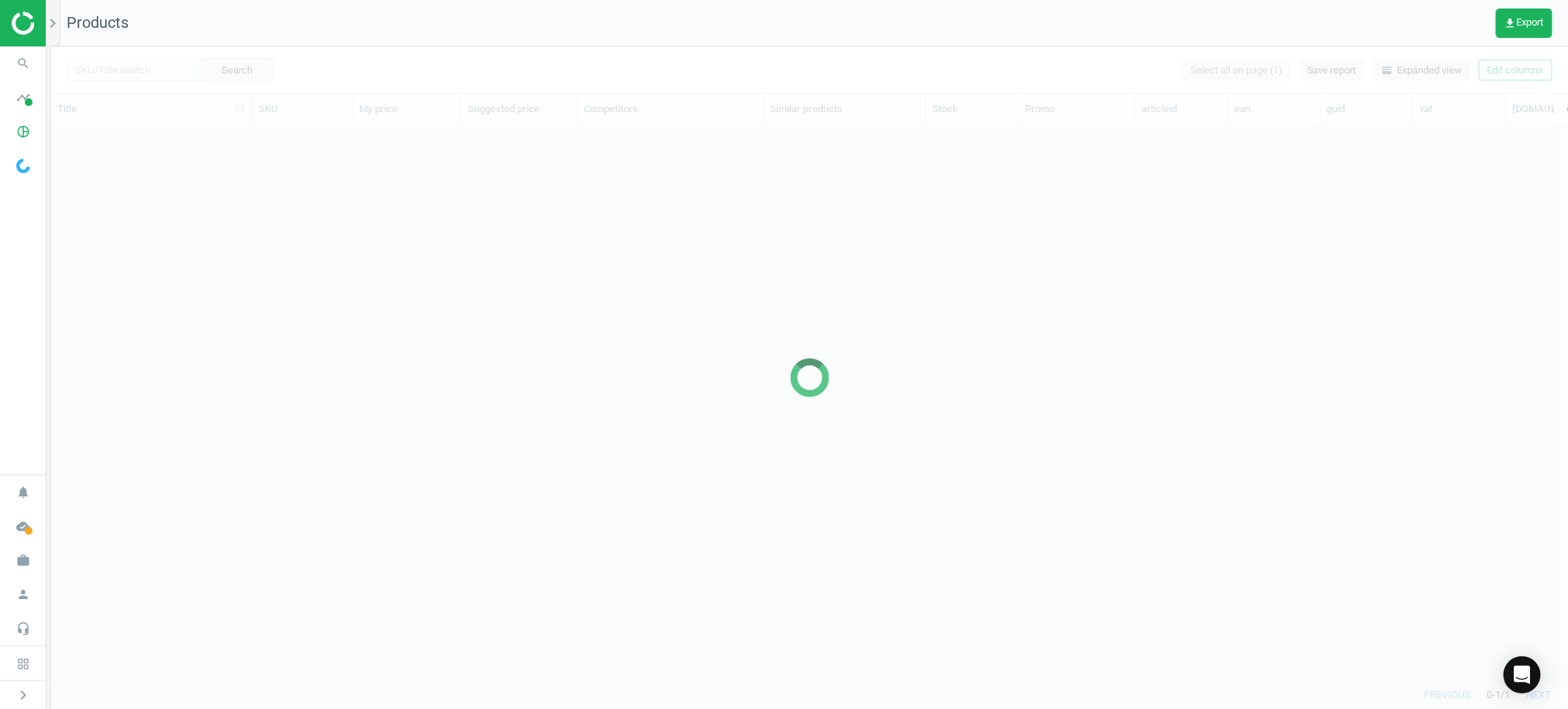
scroll to position [524, 1501]
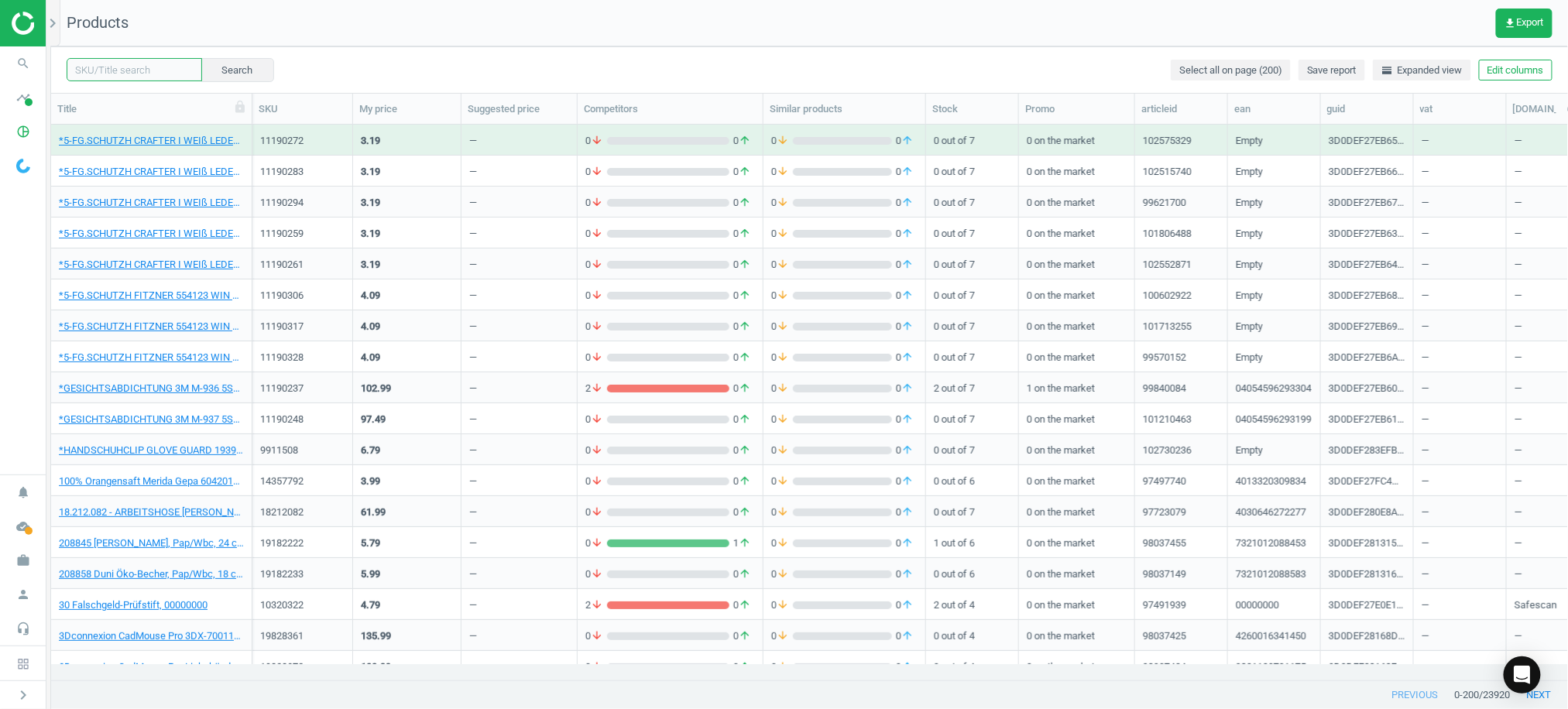
click at [117, 73] on input "text" at bounding box center [135, 69] width 136 height 23
paste input "2229801"
type input "2229801"
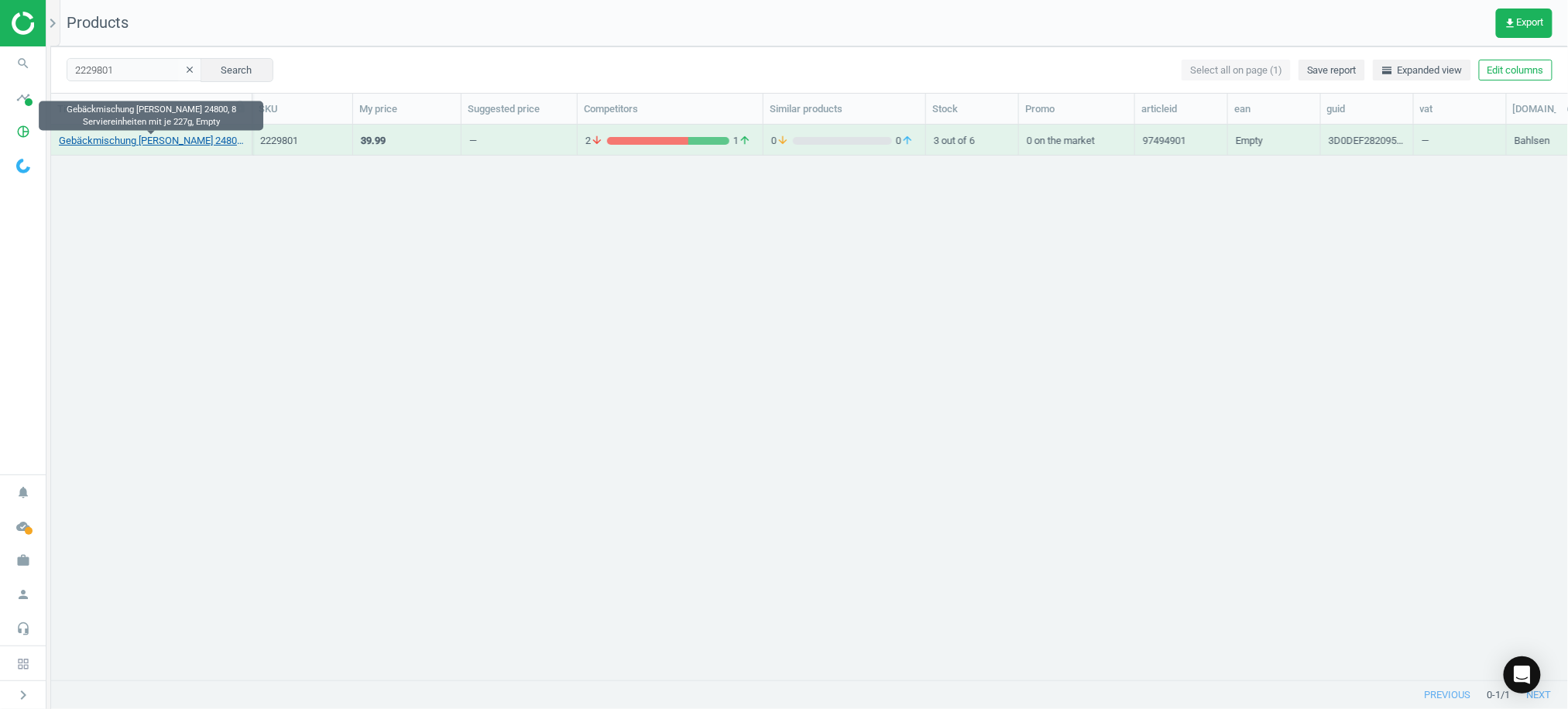
click at [149, 140] on link "Gebäckmischung [PERSON_NAME] 24800, 8 Serviereinheiten mit je 227g, Empty" at bounding box center [151, 140] width 185 height 14
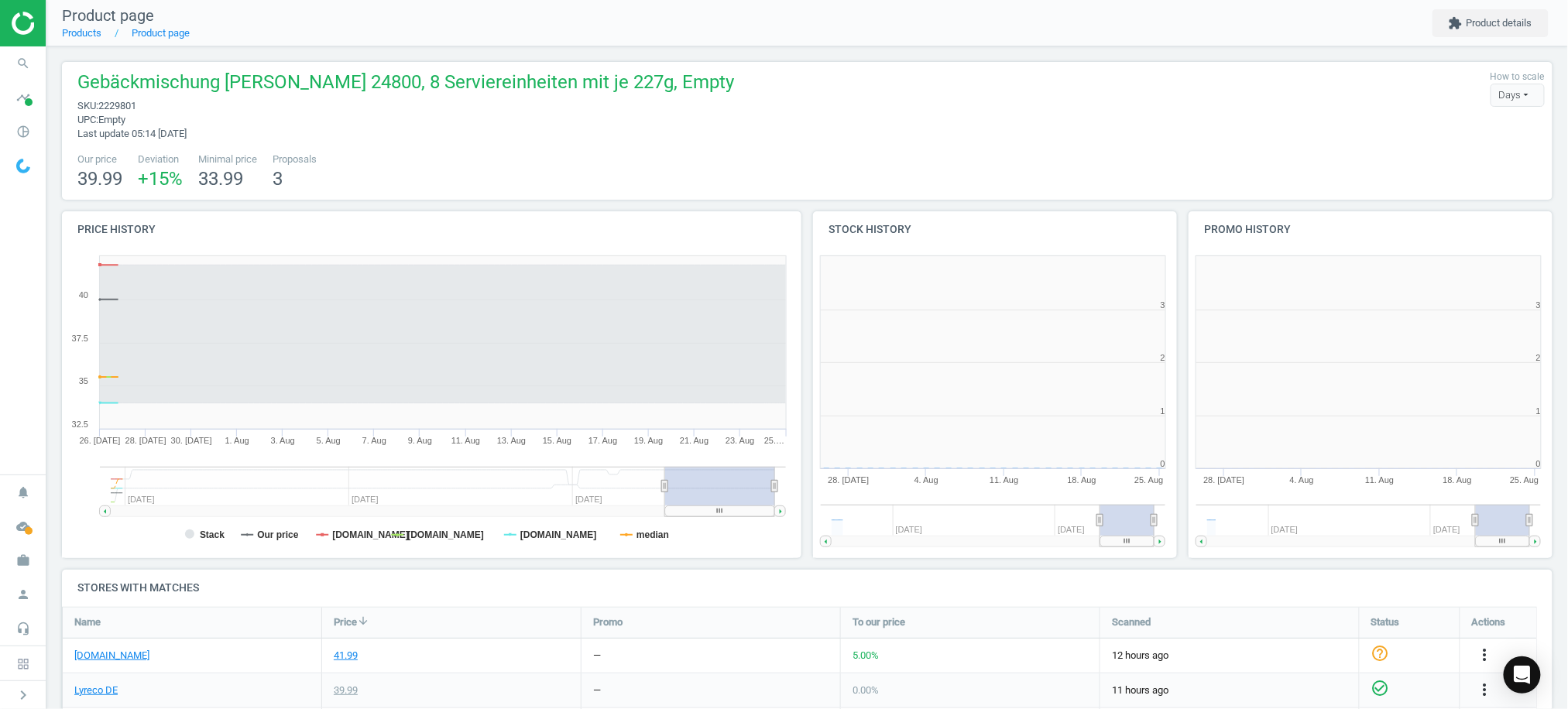
scroll to position [7, 7]
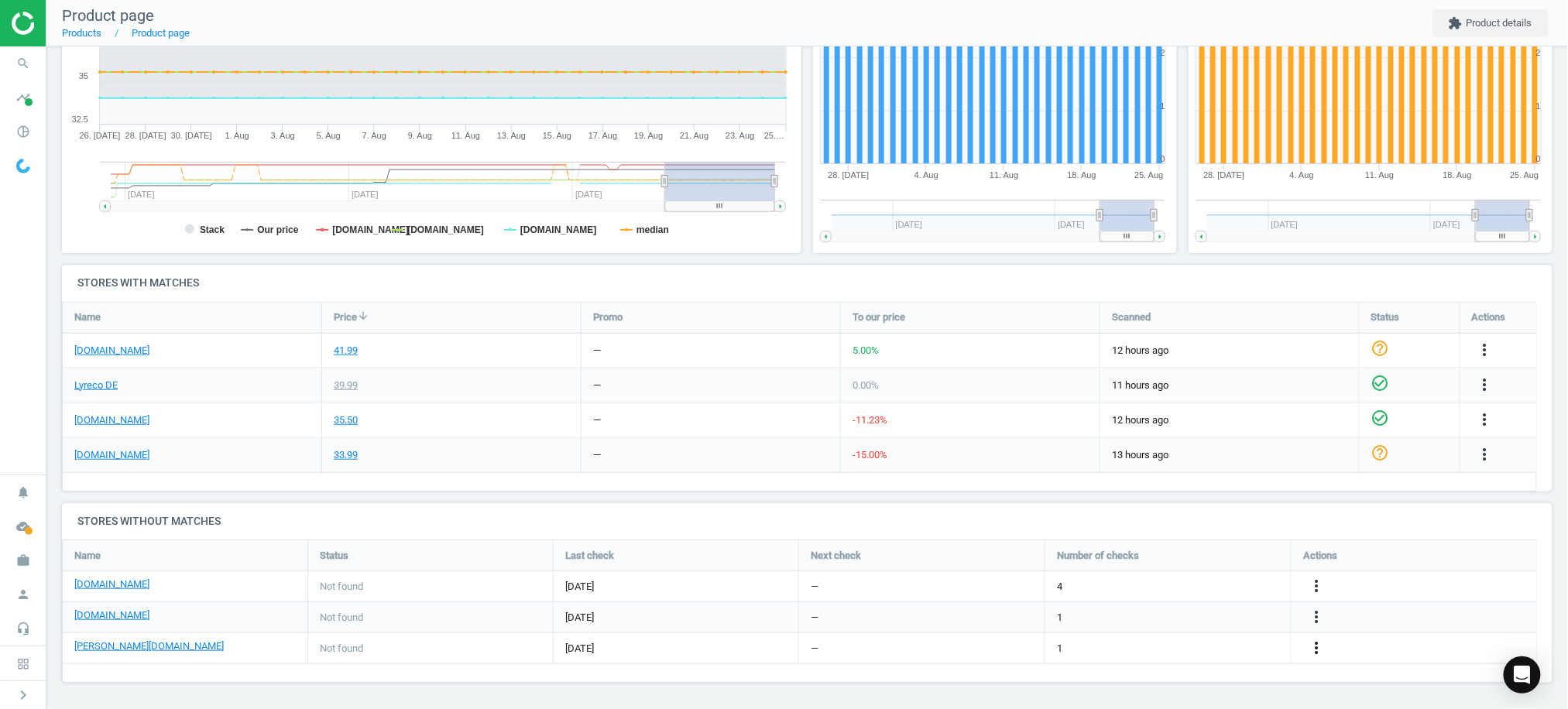
click at [1315, 644] on icon "more_vert" at bounding box center [1316, 648] width 18 height 18
click at [1166, 643] on link "Edit URL/product option" at bounding box center [1193, 648] width 212 height 24
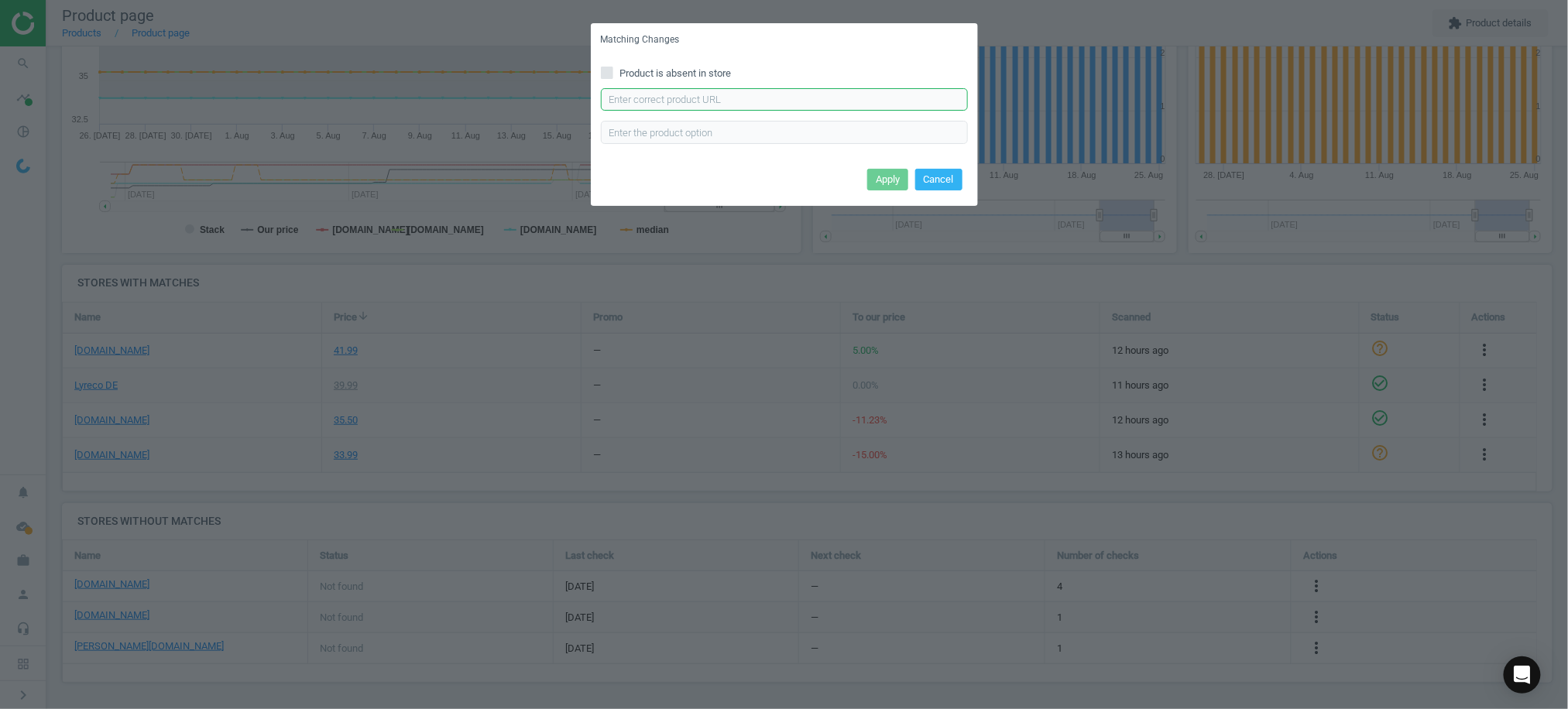
click at [736, 96] on input "text" at bounding box center [784, 99] width 367 height 23
paste input "[URL][DOMAIN_NAME][PERSON_NAME]"
type input "[URL][DOMAIN_NAME][PERSON_NAME]"
click at [894, 183] on button "Apply" at bounding box center [887, 180] width 41 height 22
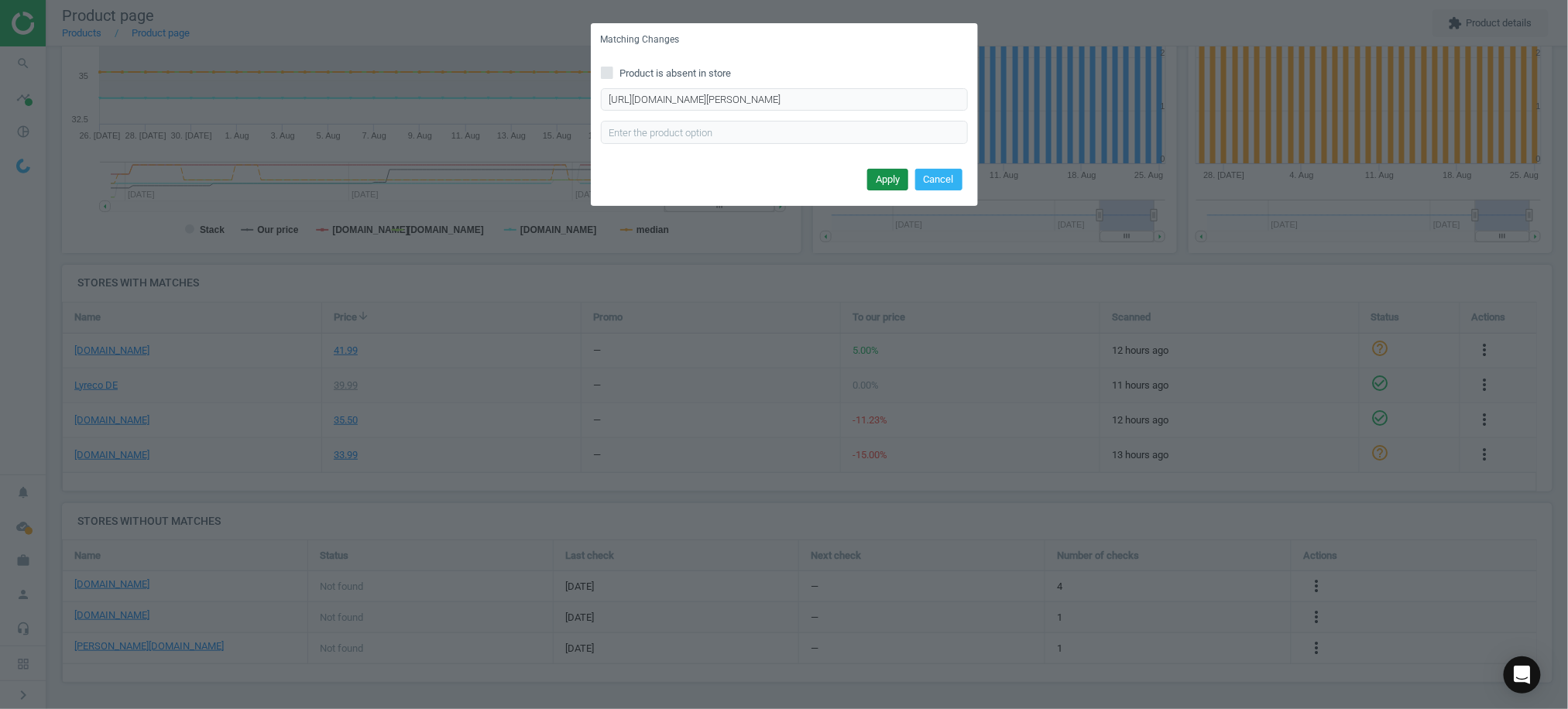
scroll to position [0, 0]
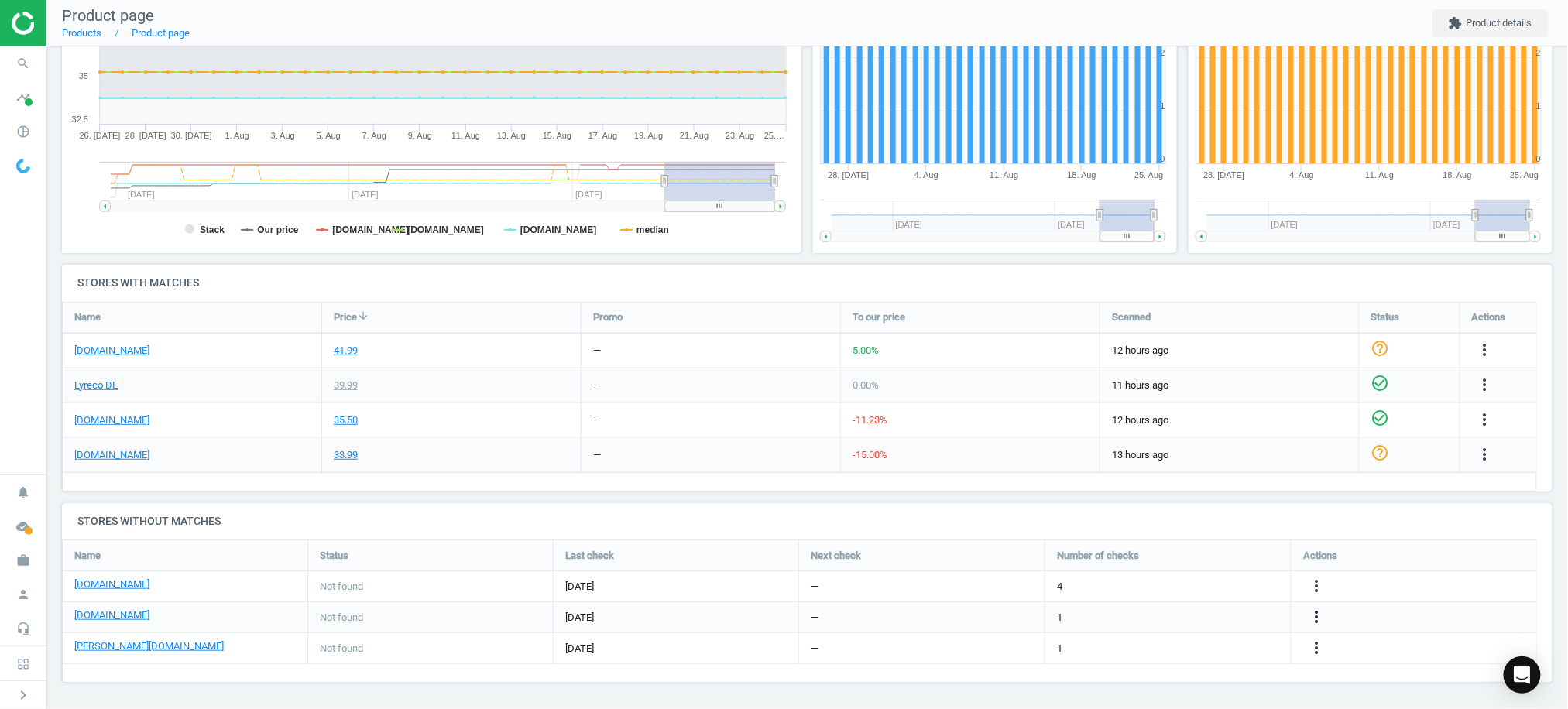
click at [1475, 463] on icon "more_vert" at bounding box center [1485, 454] width 18 height 18
click at [1133, 614] on link "Edit URL/product option" at bounding box center [1193, 617] width 212 height 24
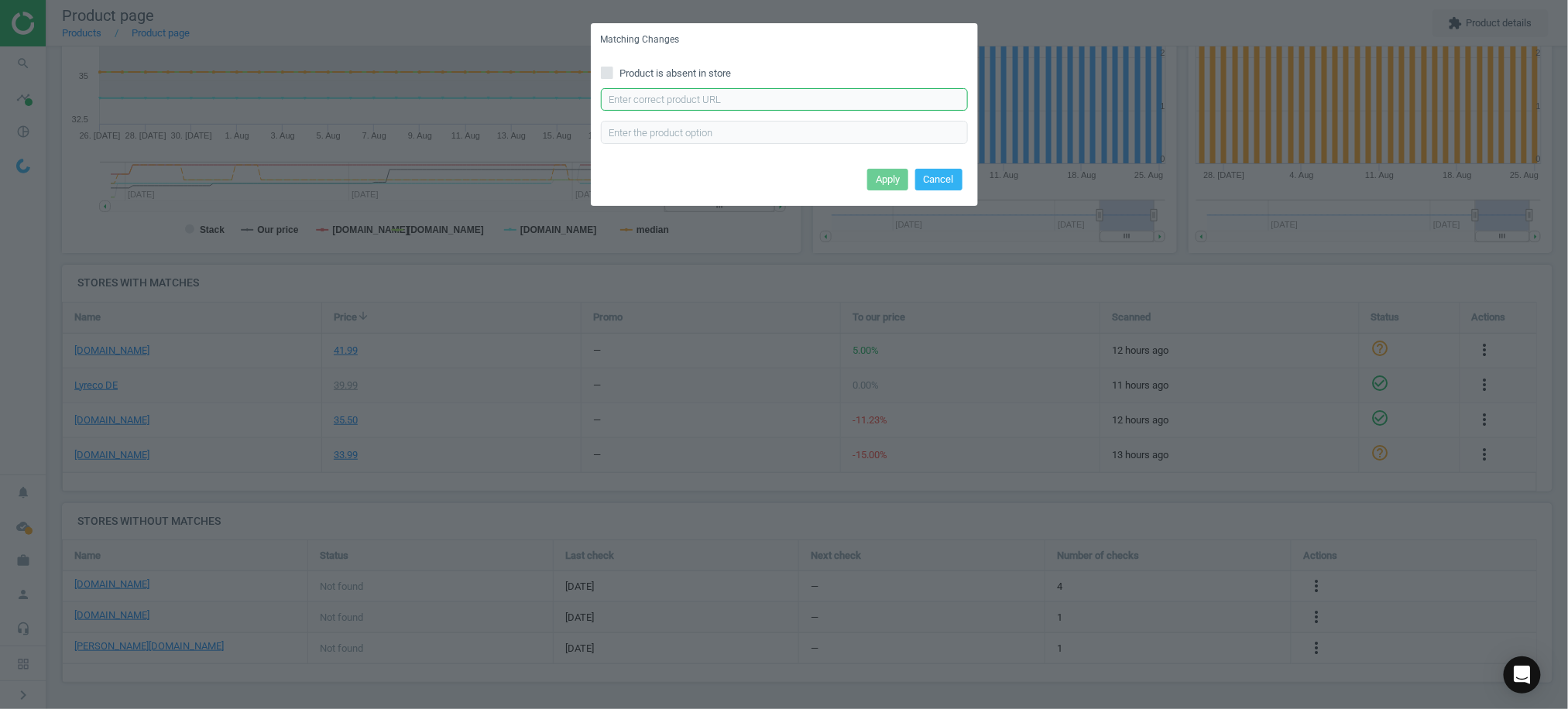
click at [695, 100] on input "text" at bounding box center [784, 99] width 367 height 23
paste input "[URL][DOMAIN_NAME]"
type input "[URL][DOMAIN_NAME]"
click at [888, 176] on button "Apply" at bounding box center [887, 180] width 41 height 22
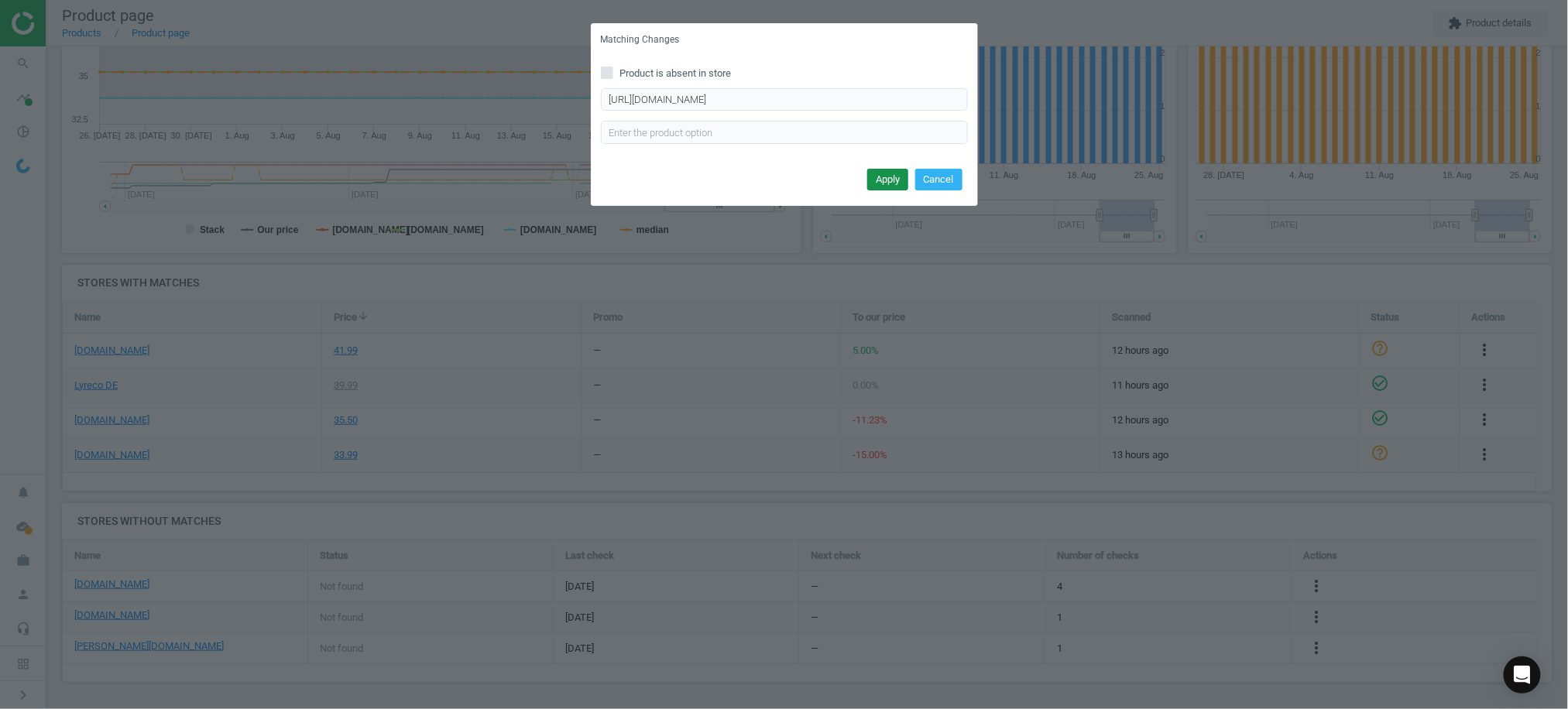
scroll to position [0, 0]
